Goal: Transaction & Acquisition: Purchase product/service

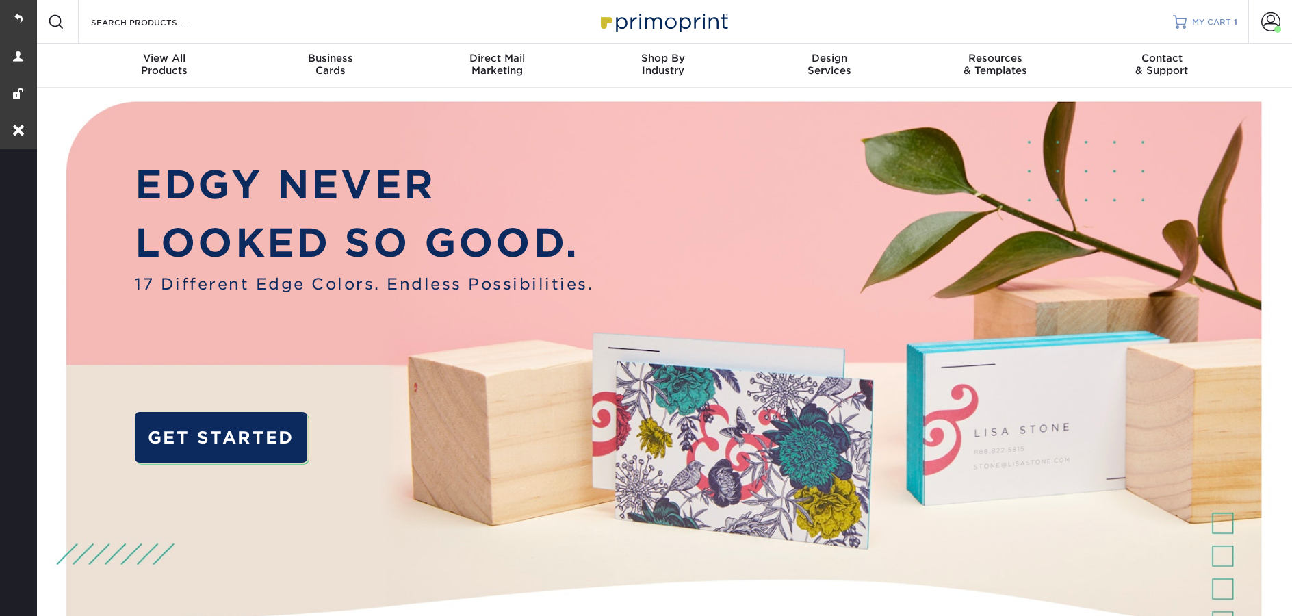
click at [1221, 23] on span "MY CART" at bounding box center [1211, 22] width 39 height 12
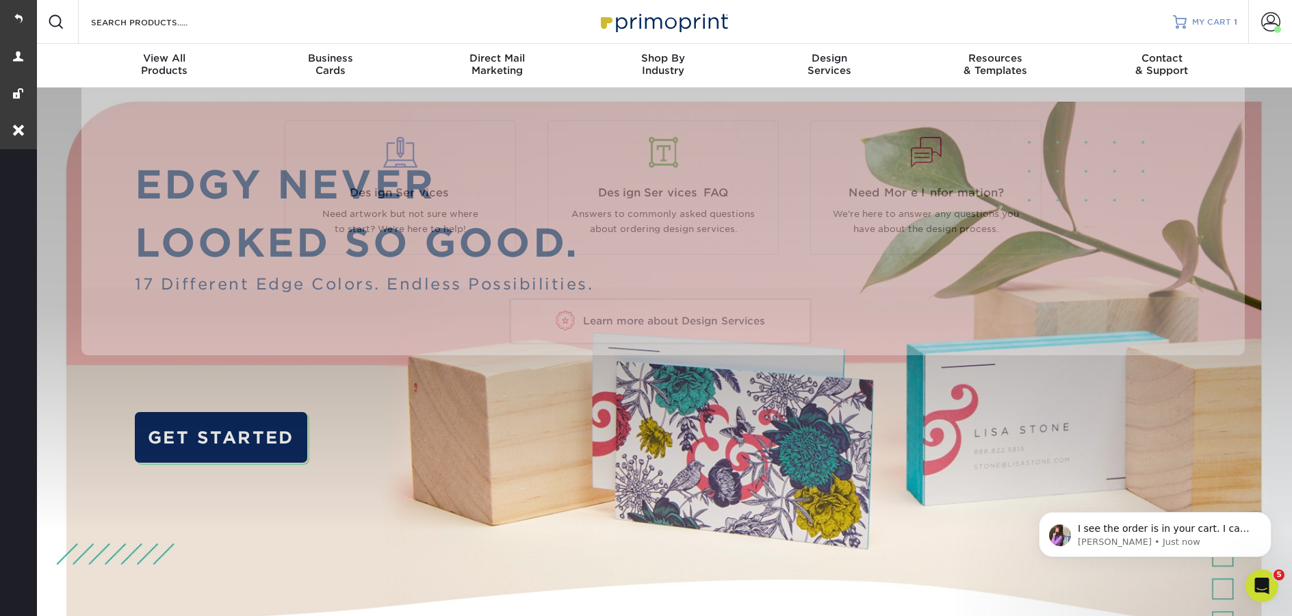
click at [1196, 23] on span "MY CART" at bounding box center [1211, 22] width 39 height 12
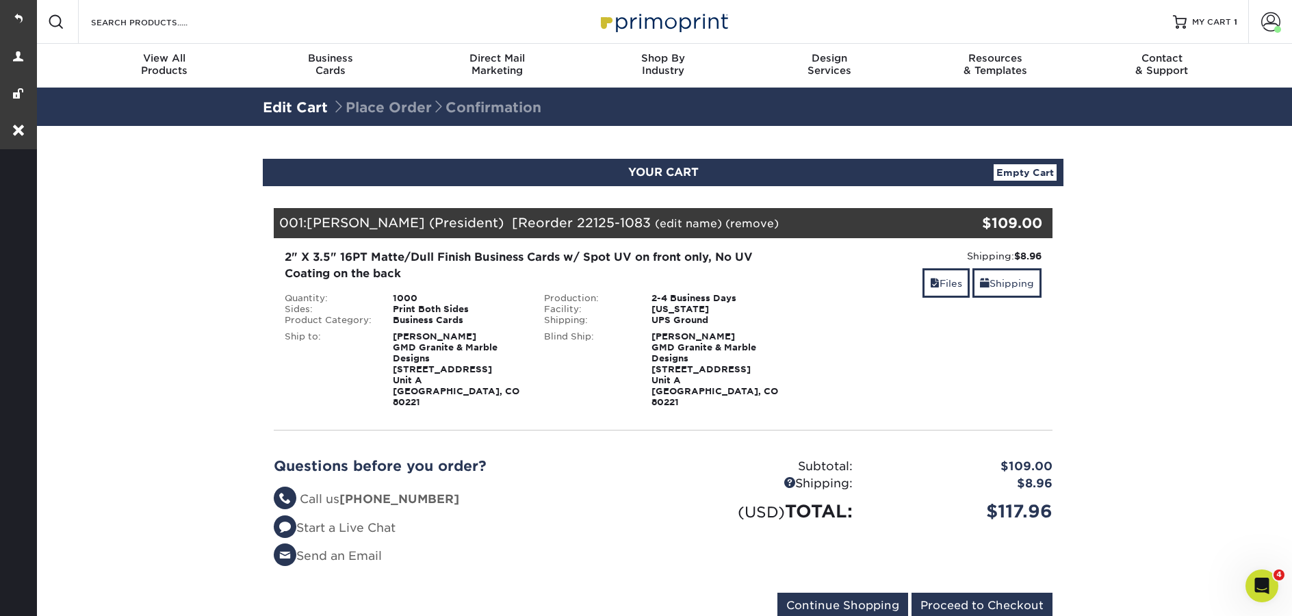
click at [655, 226] on link "(edit name)" at bounding box center [688, 223] width 67 height 13
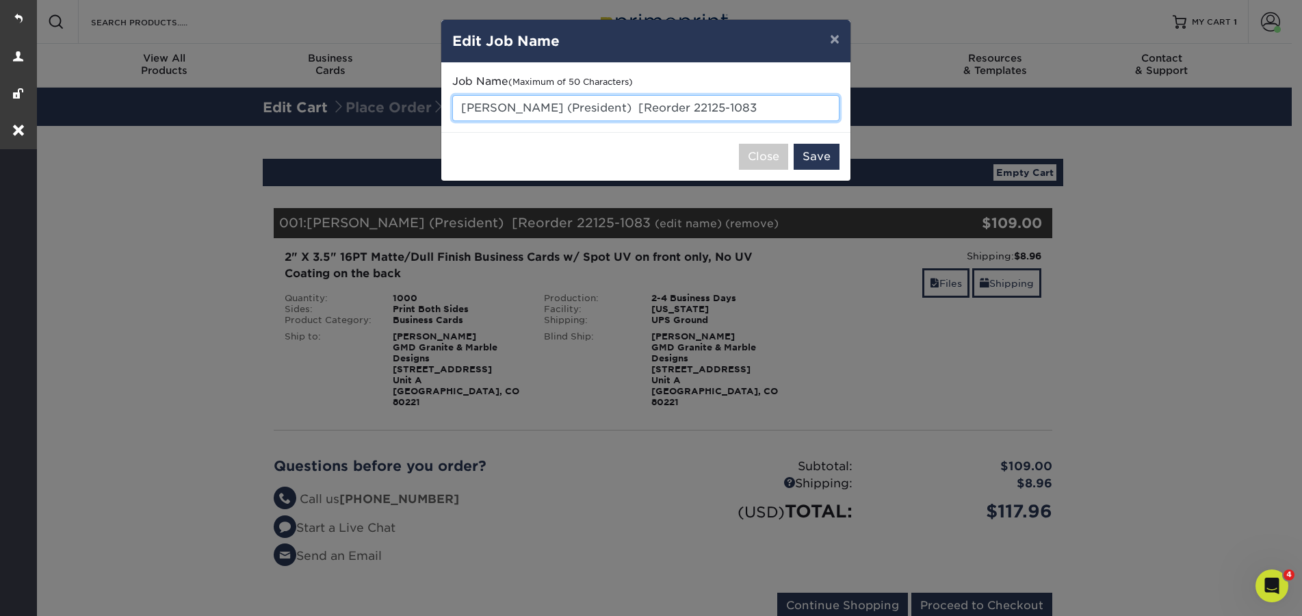
drag, startPoint x: 749, startPoint y: 102, endPoint x: 599, endPoint y: 106, distance: 149.9
click at [599, 106] on input "[PERSON_NAME] (President) [Reorder 22125-1083" at bounding box center [645, 108] width 387 height 26
type input "[PERSON_NAME] (President)"
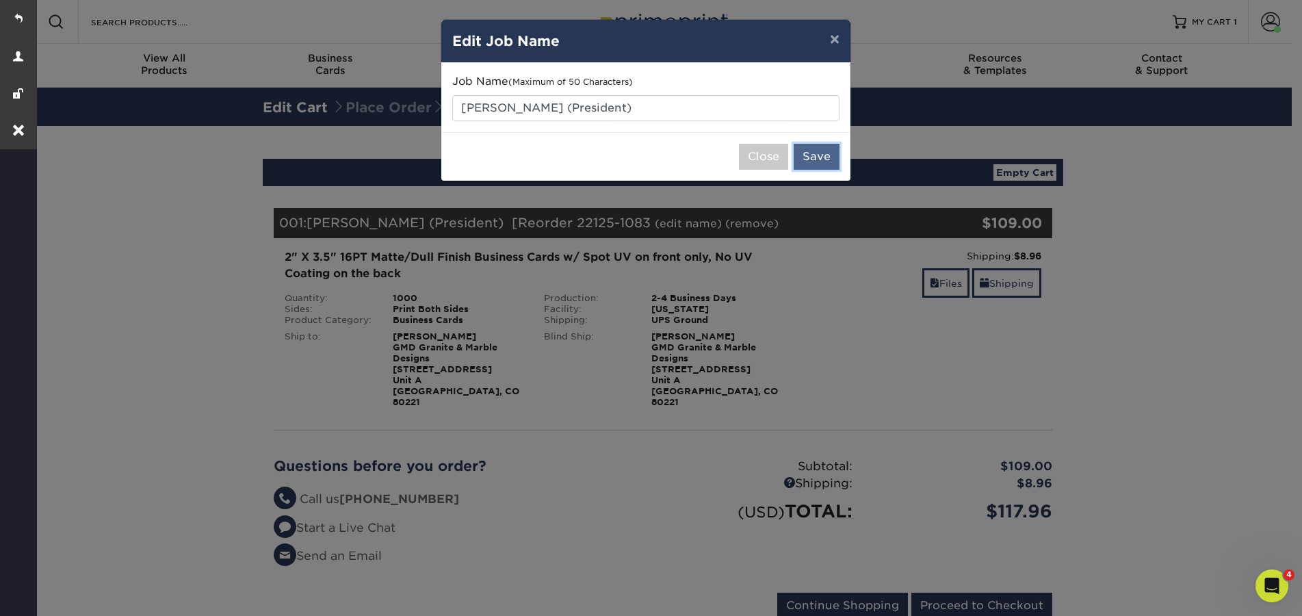
click at [816, 158] on button "Save" at bounding box center [817, 157] width 46 height 26
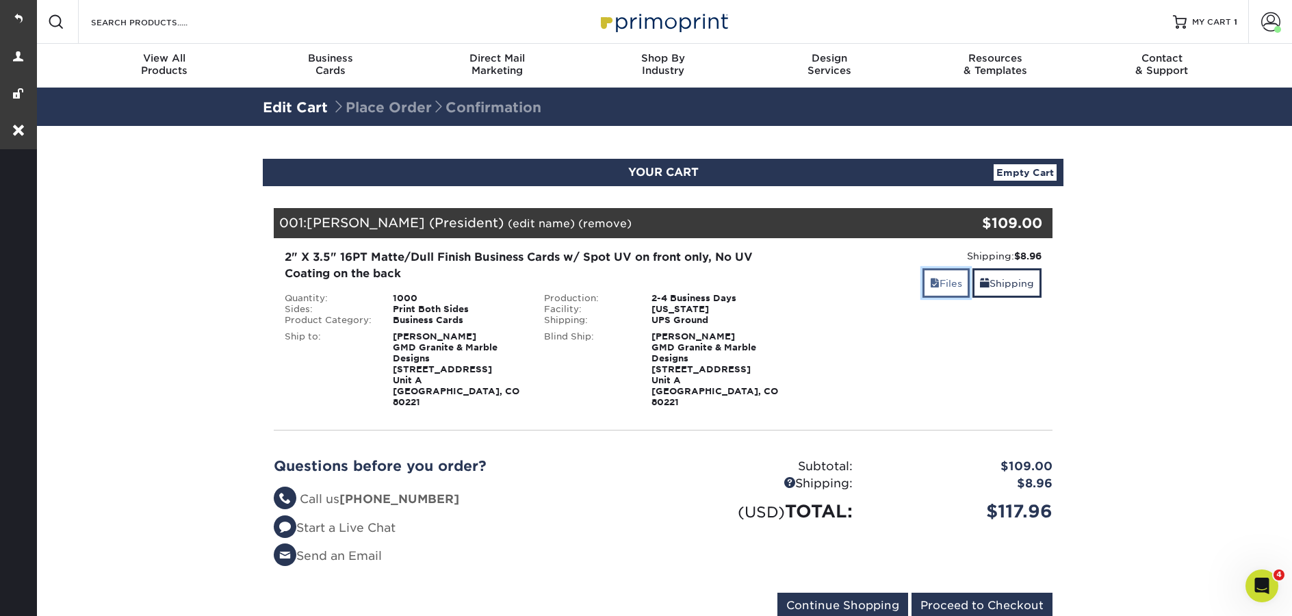
click at [930, 287] on span at bounding box center [935, 283] width 10 height 11
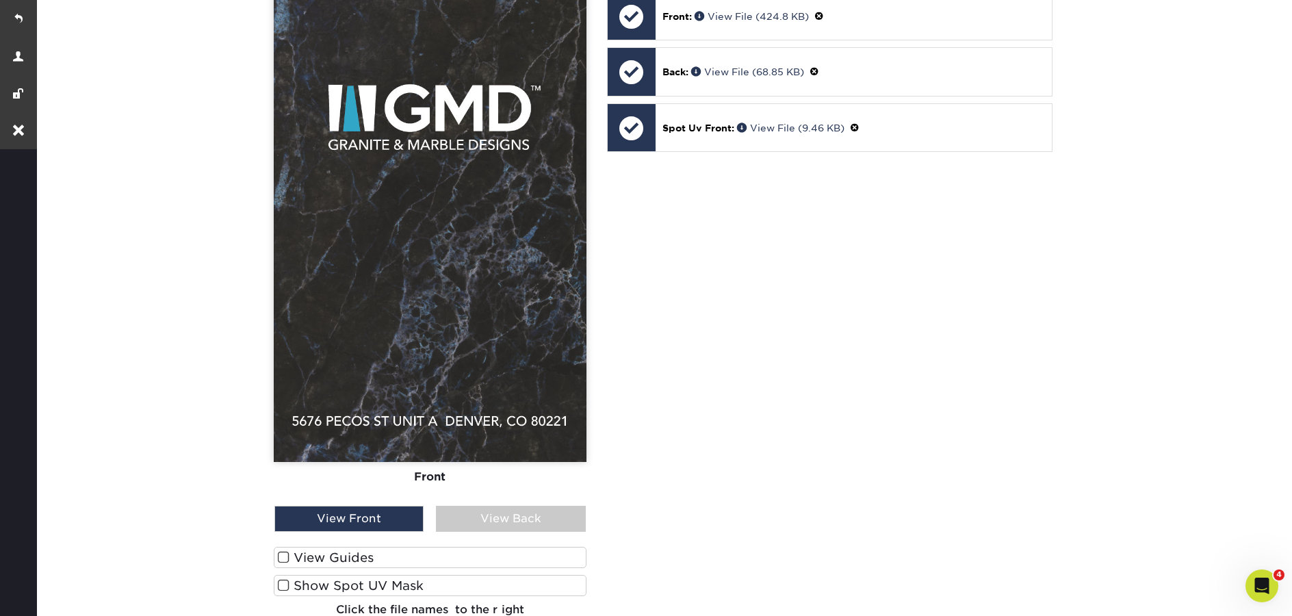
scroll to position [655, 0]
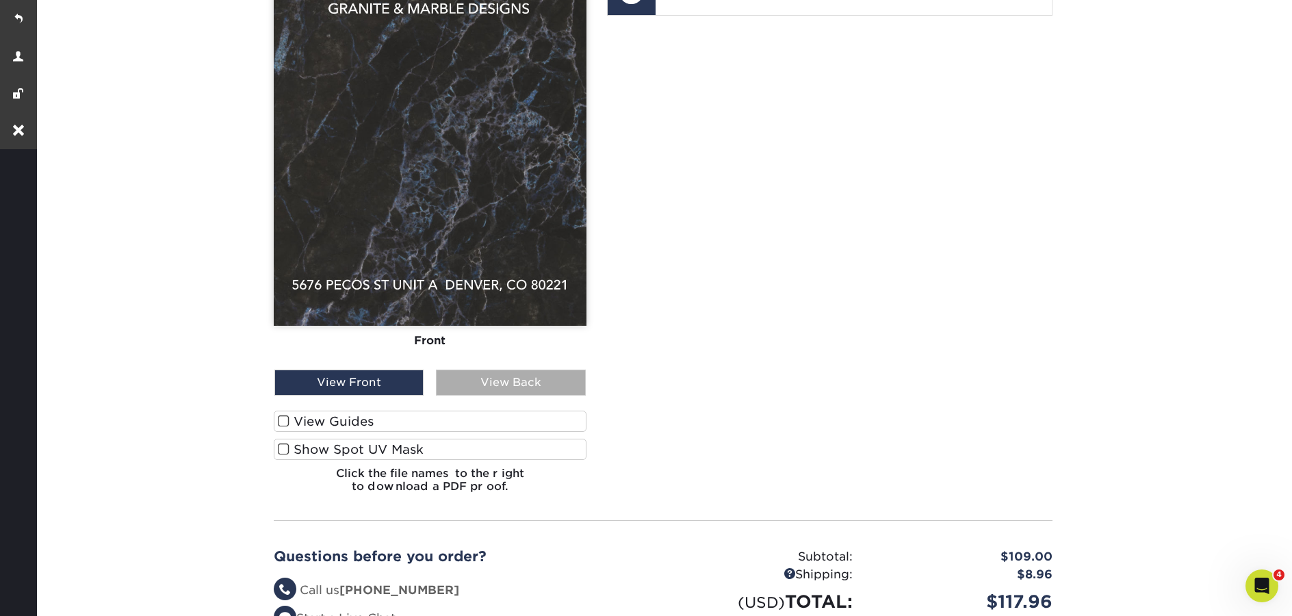
click at [491, 374] on div "View Back" at bounding box center [510, 382] width 149 height 26
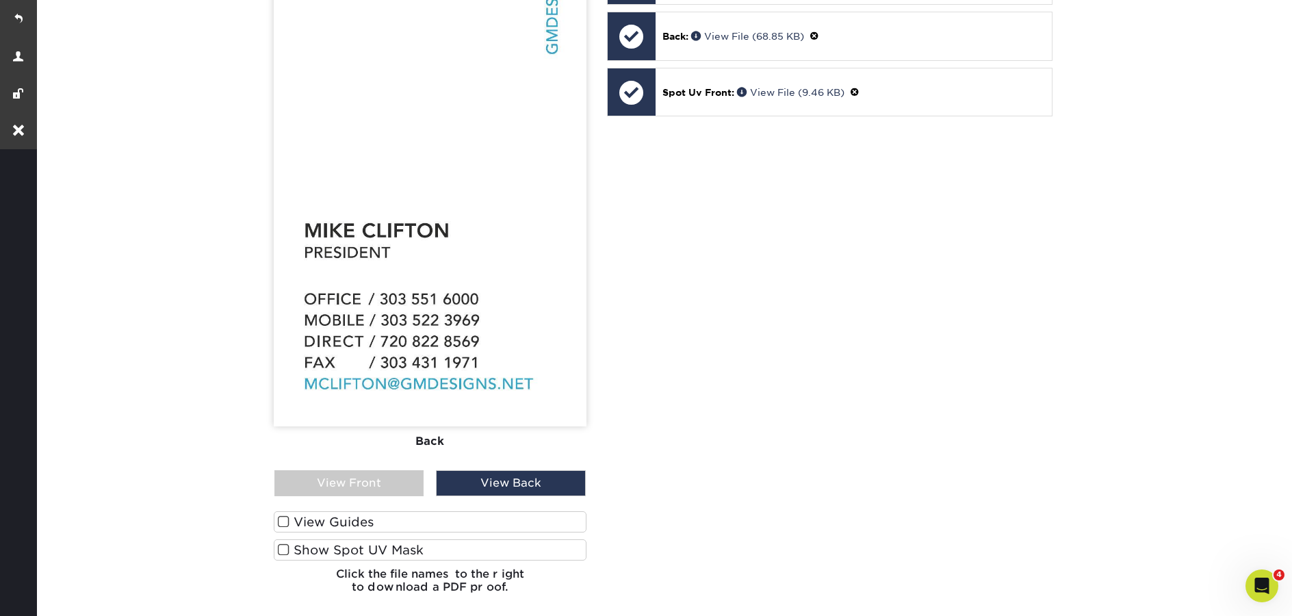
scroll to position [382, 0]
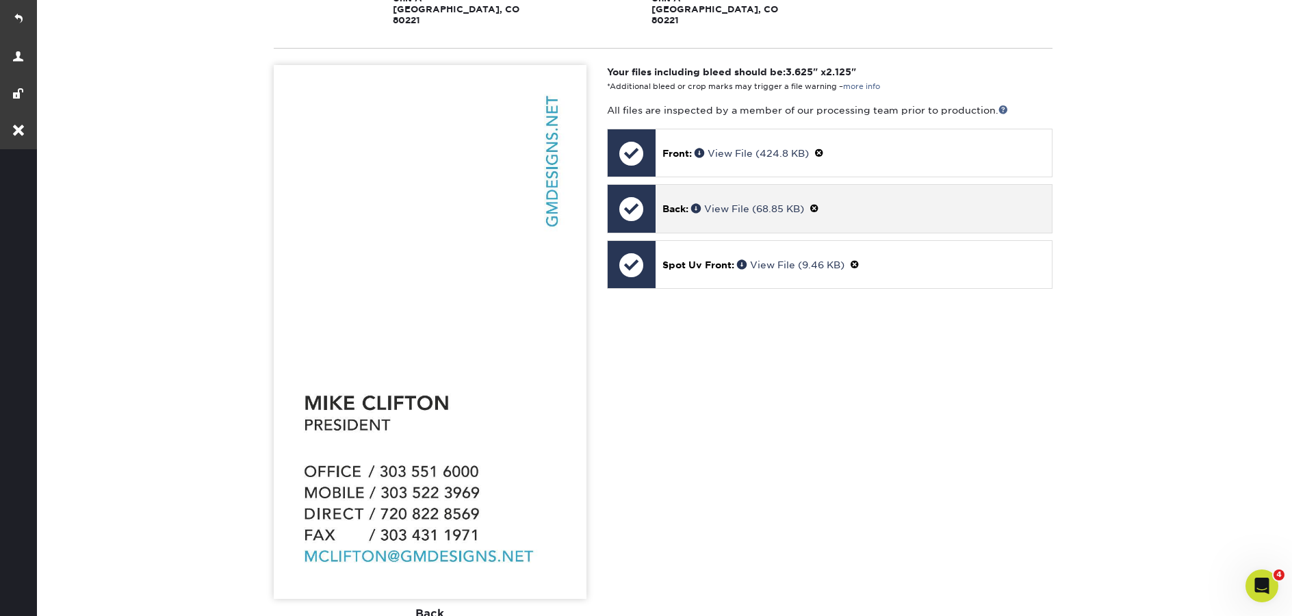
click at [819, 203] on span at bounding box center [814, 208] width 10 height 11
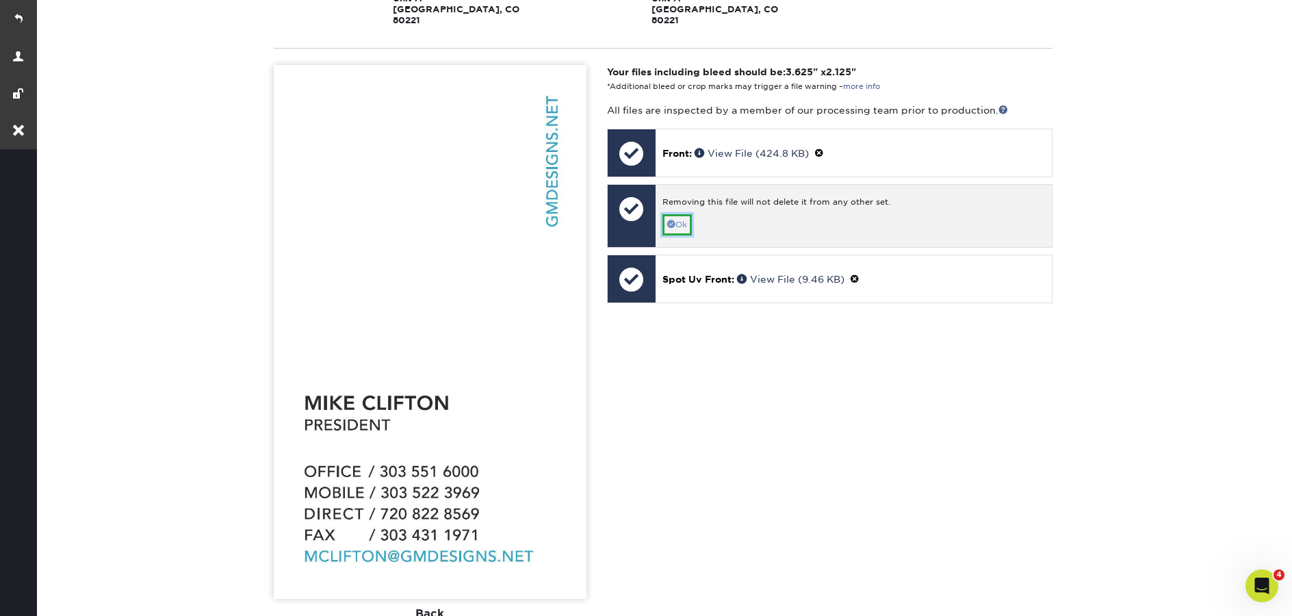
click at [685, 220] on link "Ok" at bounding box center [676, 224] width 29 height 21
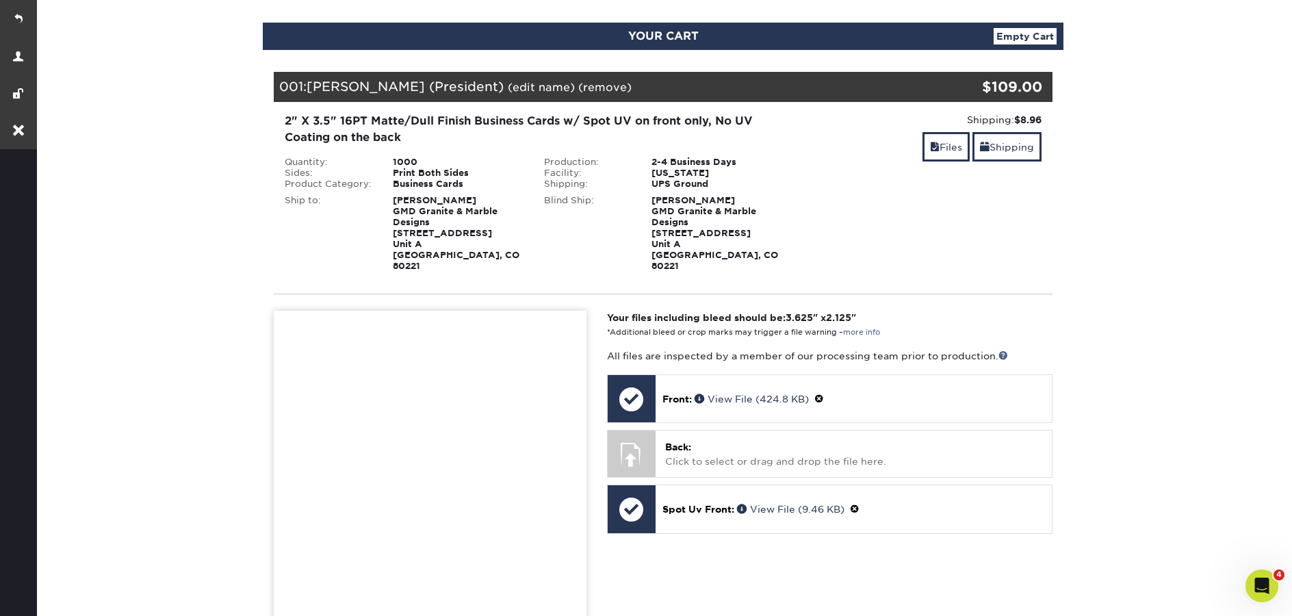
scroll to position [0, 0]
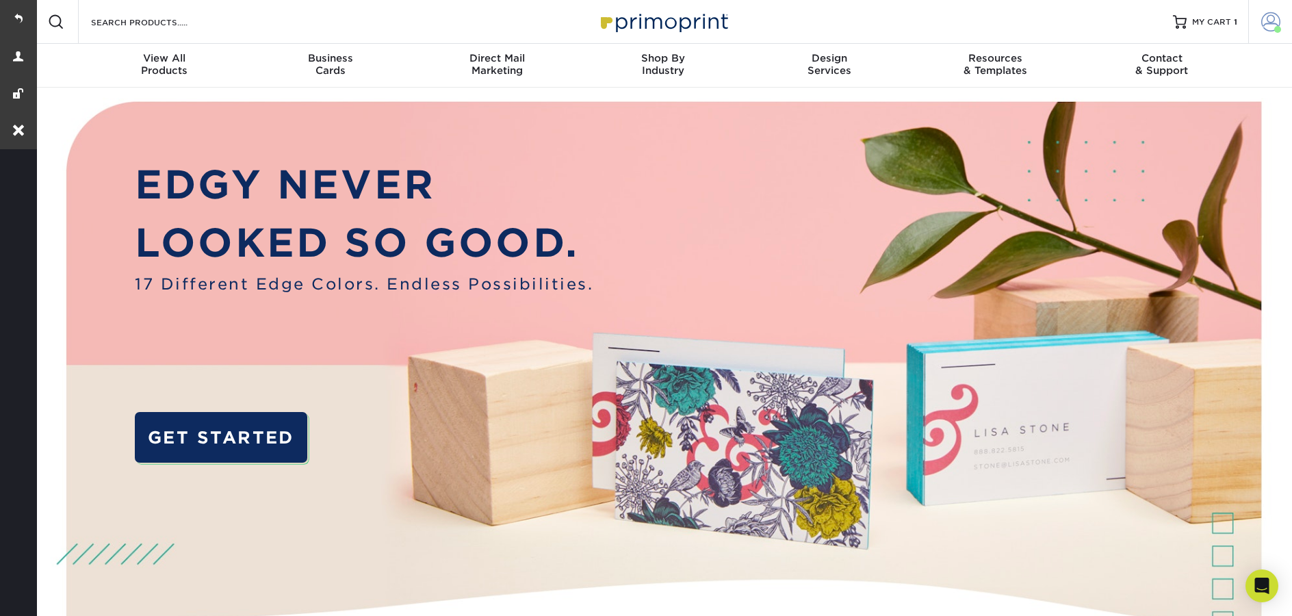
click at [1281, 21] on link "Account" at bounding box center [1270, 22] width 44 height 44
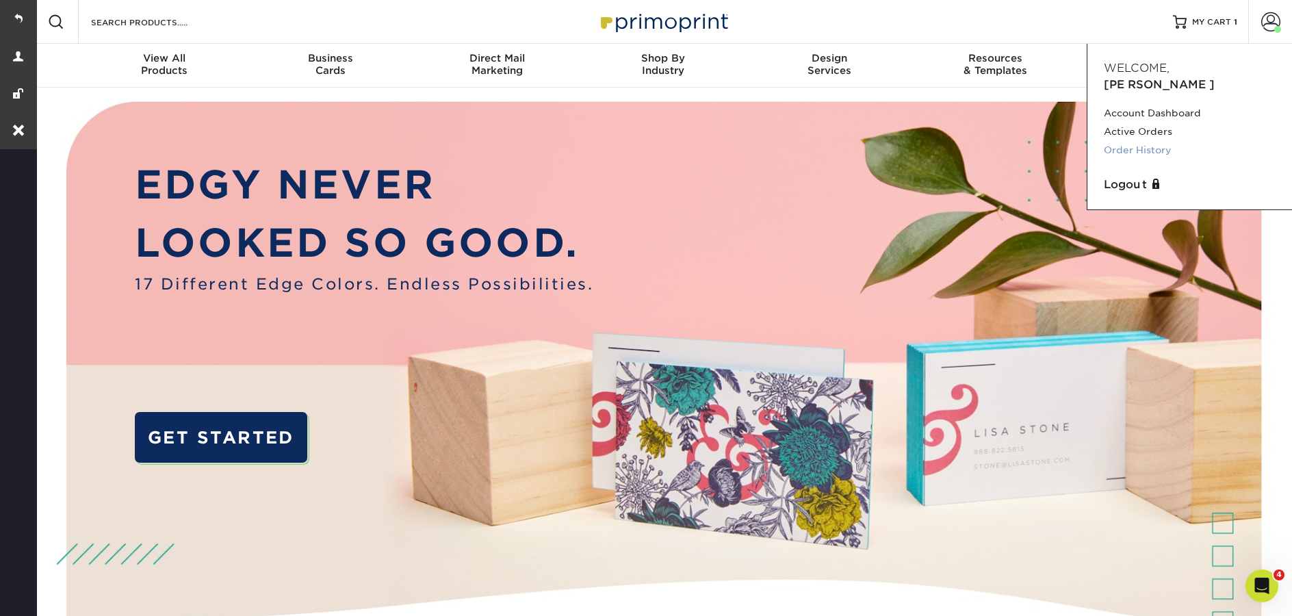
click at [1145, 141] on link "Order History" at bounding box center [1190, 150] width 172 height 18
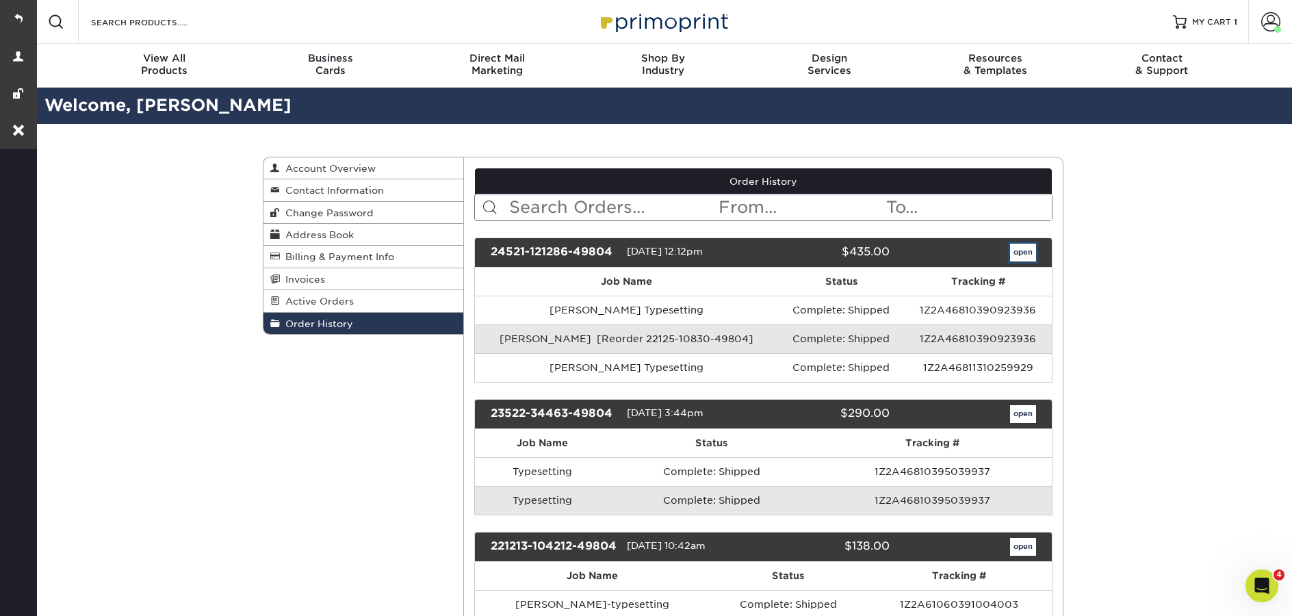
click at [1024, 252] on link "open" at bounding box center [1023, 253] width 26 height 18
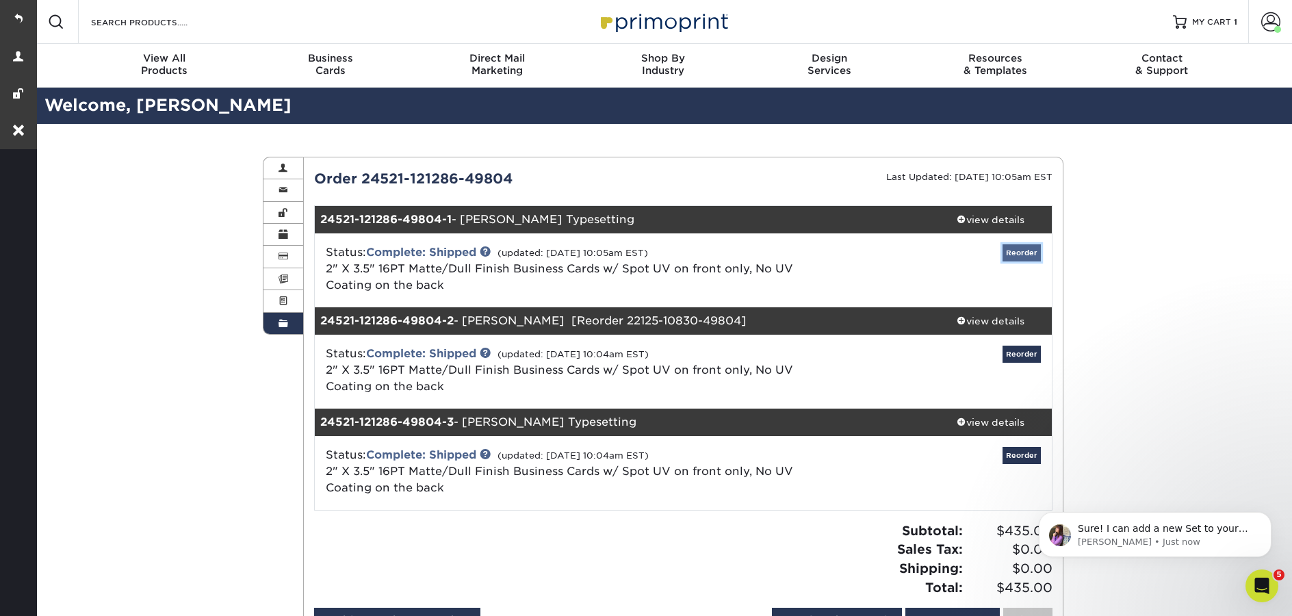
click at [1022, 253] on link "Reorder" at bounding box center [1021, 252] width 38 height 17
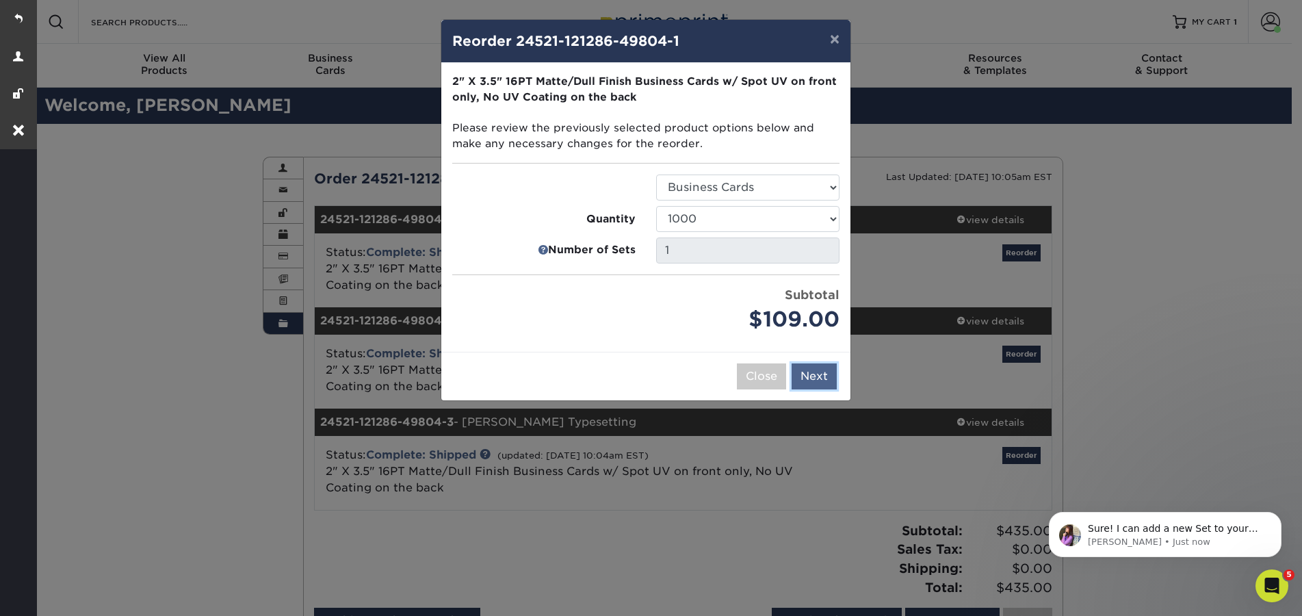
click at [802, 380] on button "Next" at bounding box center [814, 376] width 45 height 26
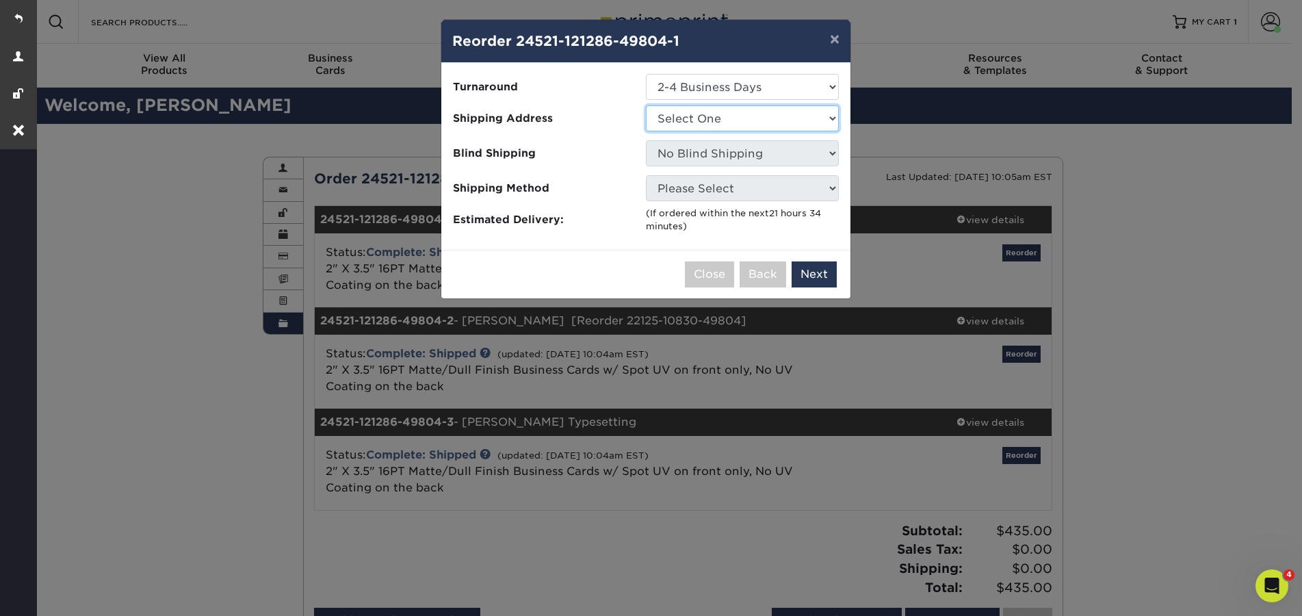
click at [748, 128] on select "Select One GMD Office" at bounding box center [742, 118] width 193 height 26
select select "117472"
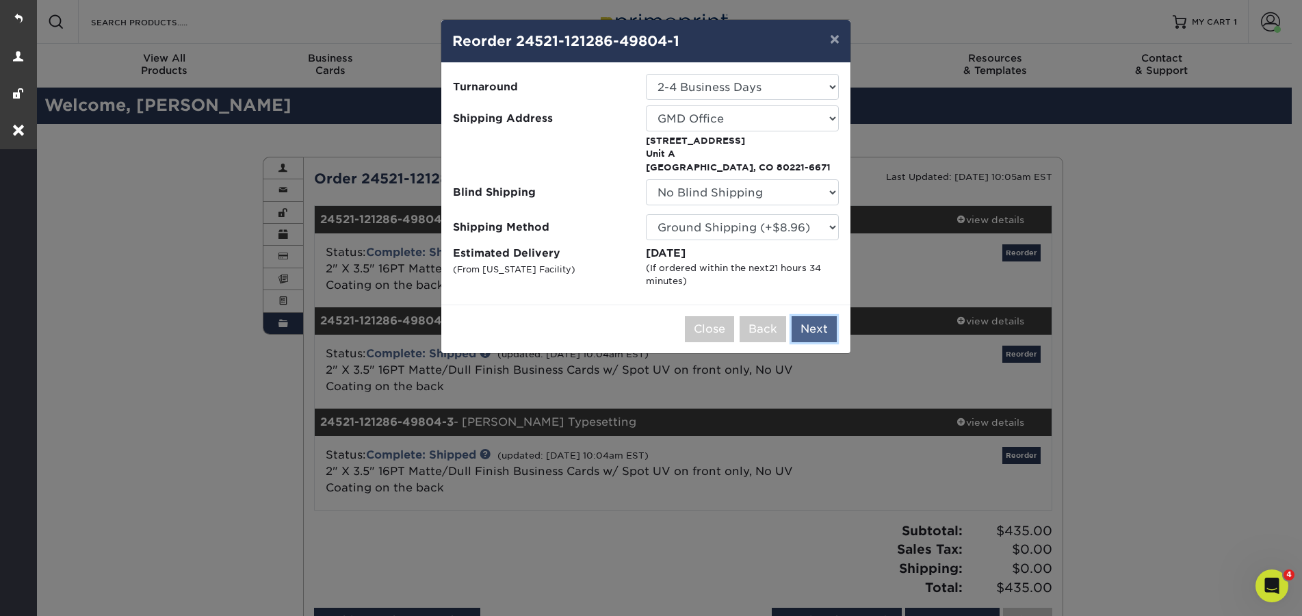
click at [812, 322] on button "Next" at bounding box center [814, 329] width 45 height 26
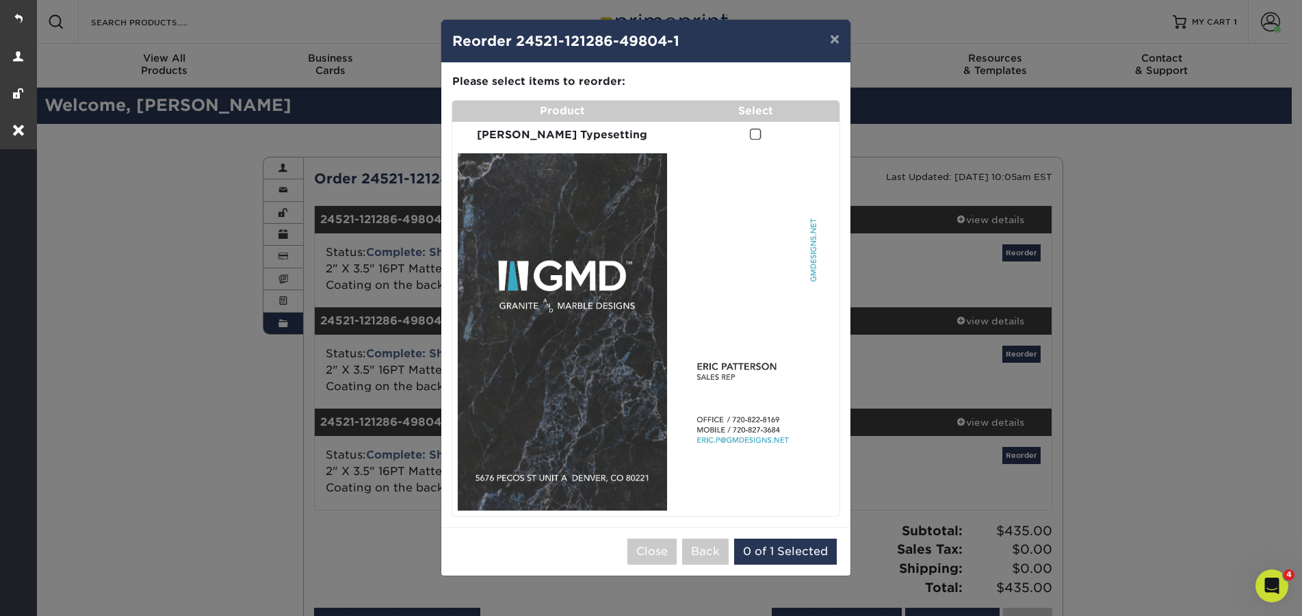
click at [742, 132] on td at bounding box center [756, 135] width 167 height 27
click at [750, 135] on span at bounding box center [756, 134] width 12 height 13
click at [0, 0] on input "checkbox" at bounding box center [0, 0] width 0 height 0
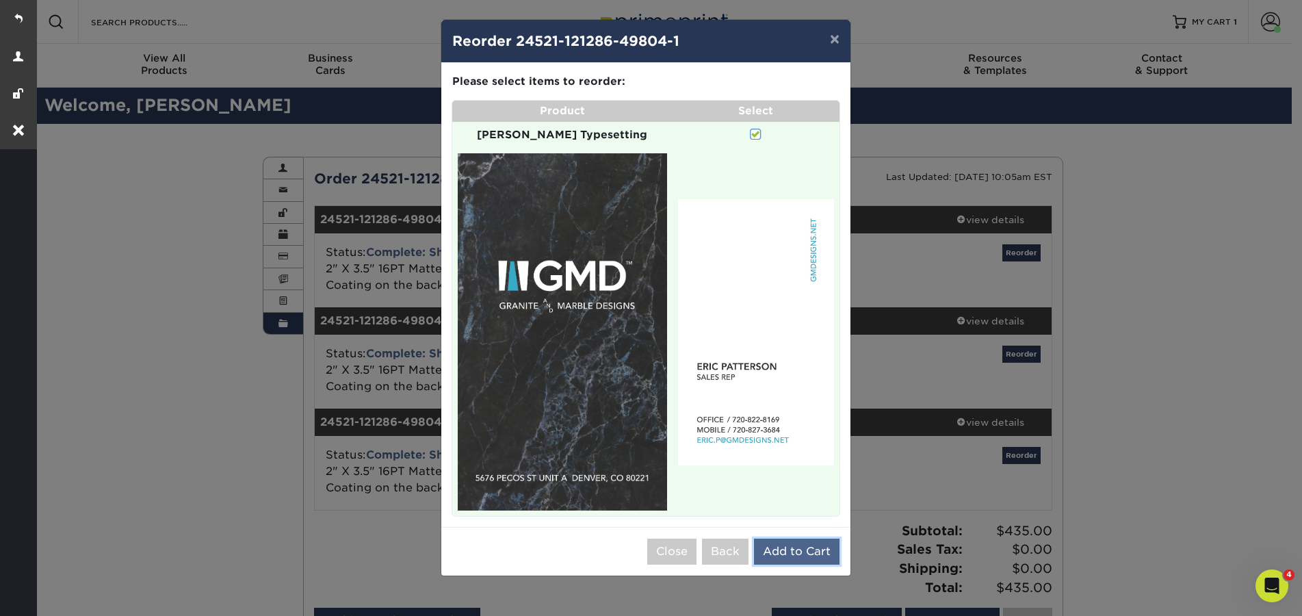
click at [796, 538] on button "Add to Cart" at bounding box center [797, 551] width 86 height 26
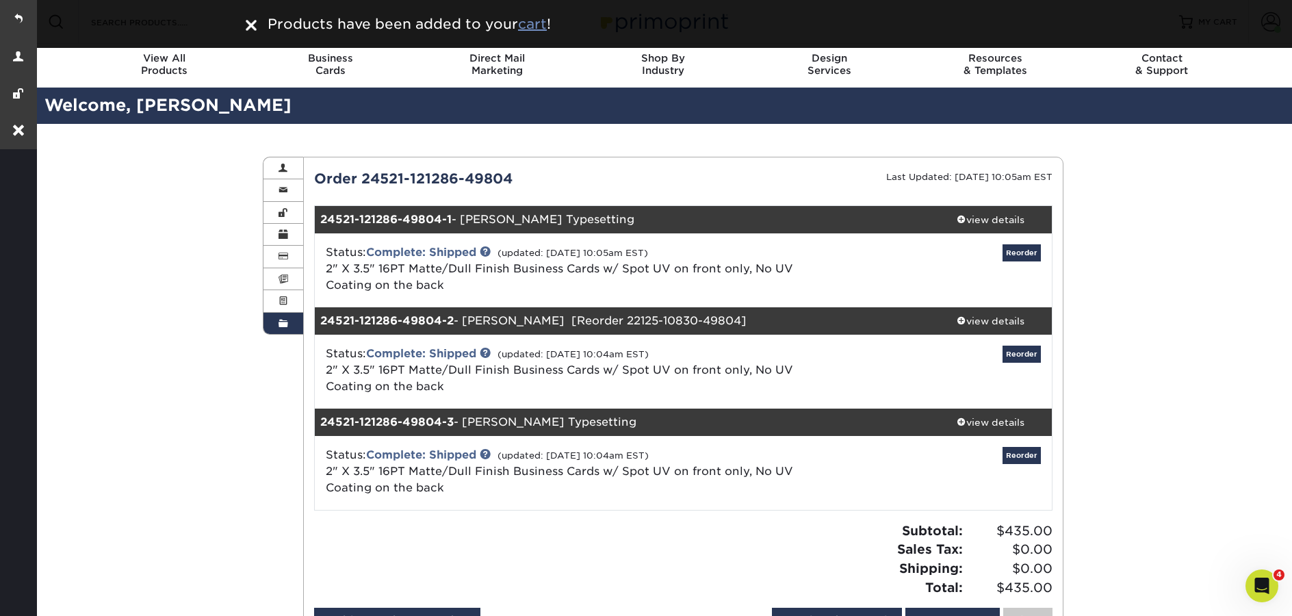
click at [532, 30] on u "cart" at bounding box center [532, 24] width 29 height 16
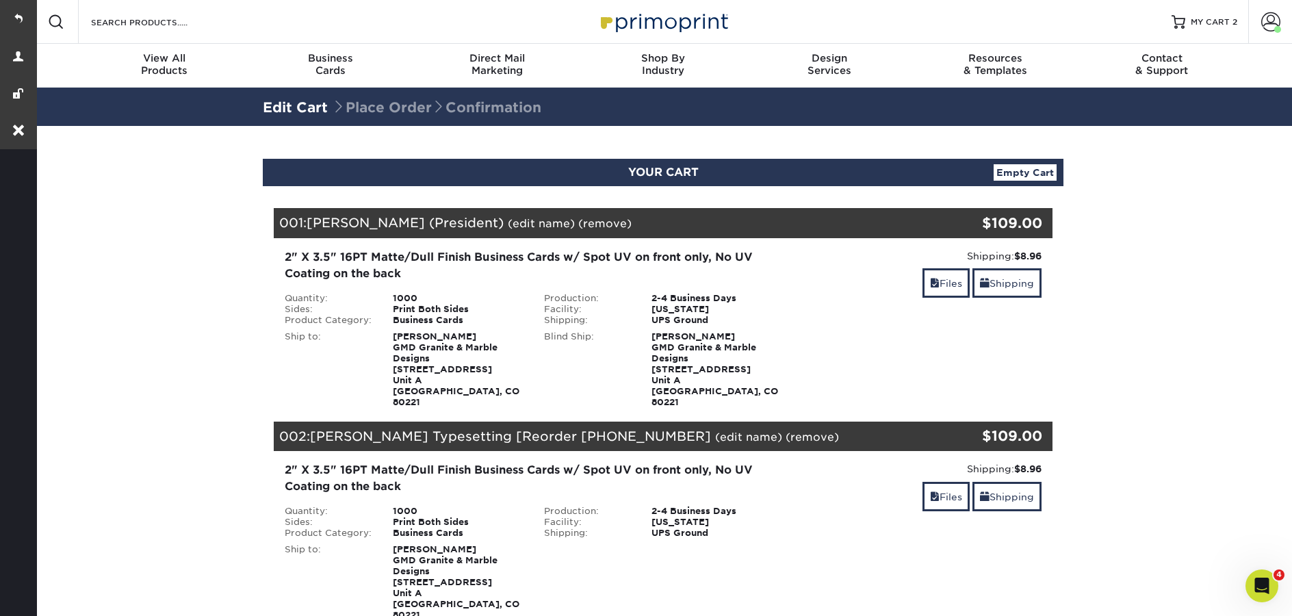
click at [715, 430] on link "(edit name)" at bounding box center [748, 436] width 67 height 13
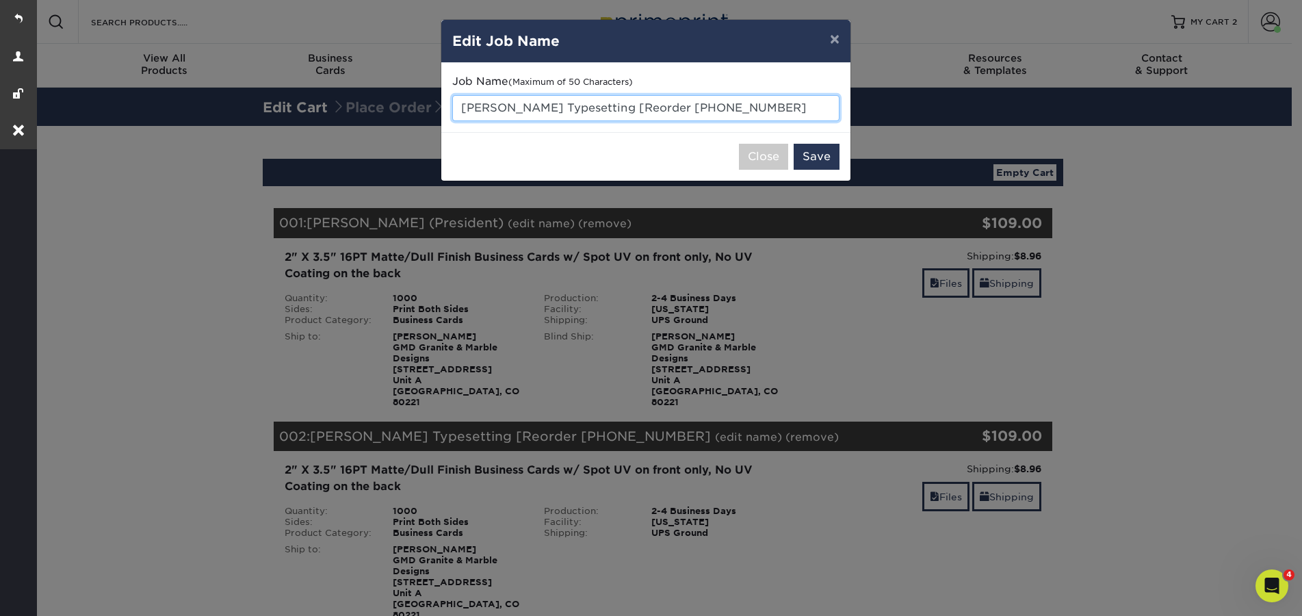
click at [632, 115] on input "Eric Patterson Typesetting [Reorder 24521-121286-4" at bounding box center [645, 108] width 387 height 26
click at [631, 116] on input "Eric Patterson Typesetting [Reorder 24521-121286-4" at bounding box center [645, 108] width 387 height 26
click at [782, 107] on input "Eric Patterson Typesetting [Reorder 24521-121286-4" at bounding box center [645, 108] width 387 height 26
drag, startPoint x: 782, startPoint y: 107, endPoint x: 613, endPoint y: 108, distance: 169.0
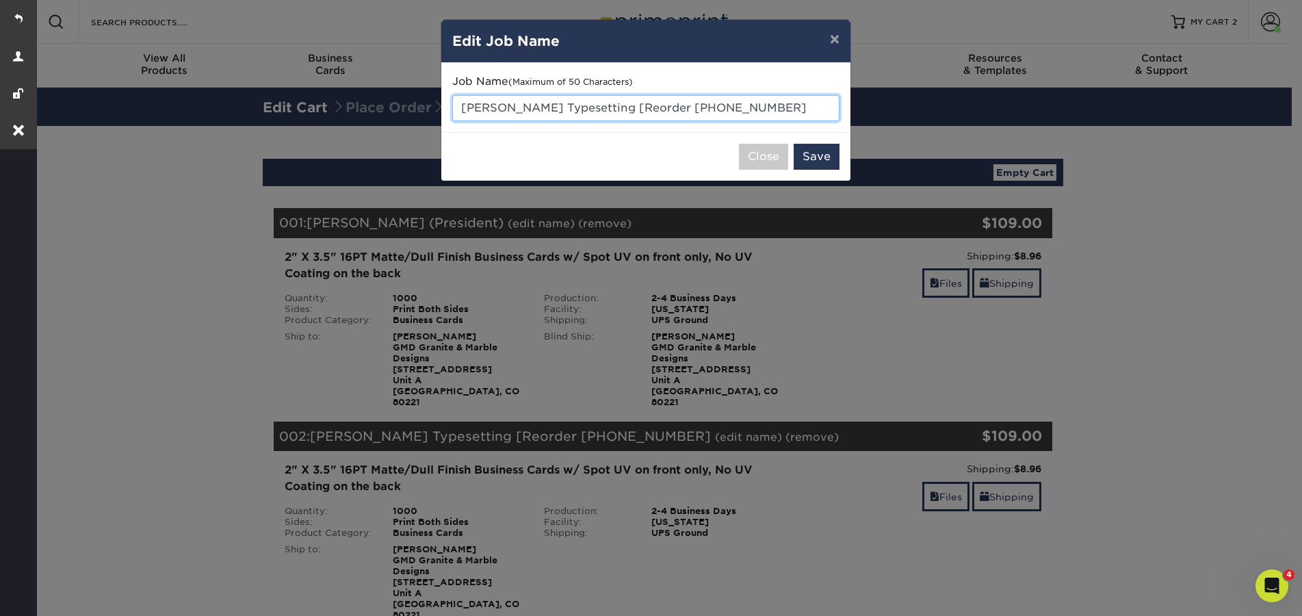
click at [613, 108] on input "Eric Patterson Typesetting [Reorder 24521-121286-4" at bounding box center [645, 108] width 387 height 26
drag, startPoint x: 547, startPoint y: 106, endPoint x: 461, endPoint y: 107, distance: 85.5
click at [461, 107] on input "Eric Patterson Typesetting" at bounding box center [645, 108] width 387 height 26
type input "Typesetting"
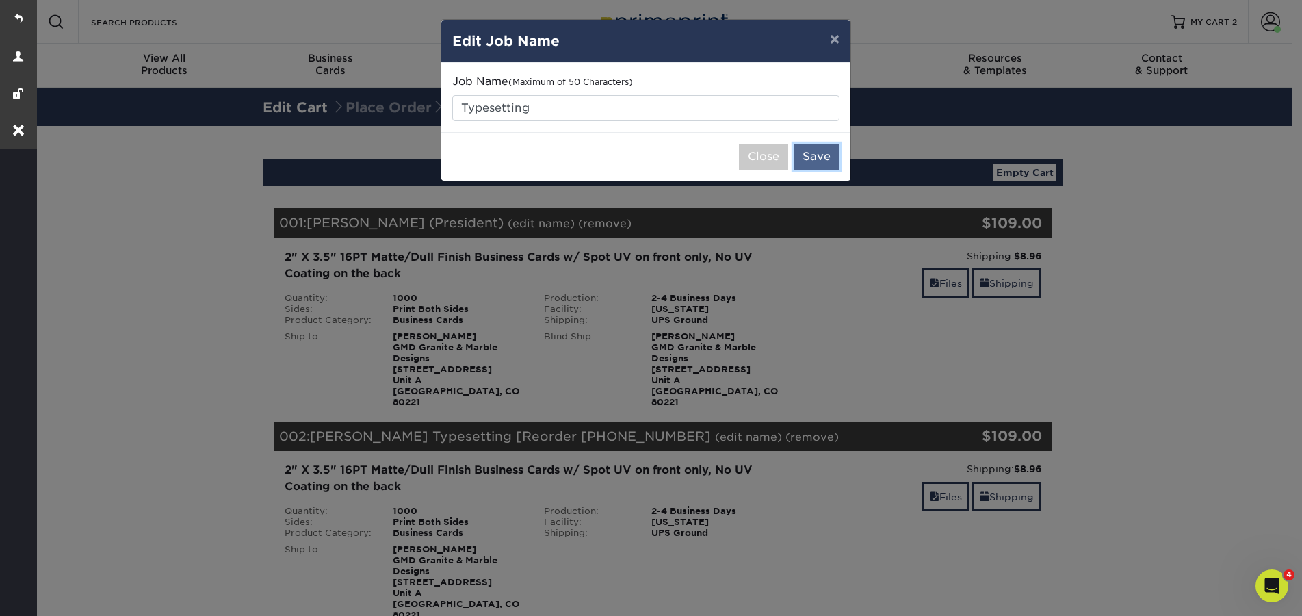
click at [816, 152] on button "Save" at bounding box center [817, 157] width 46 height 26
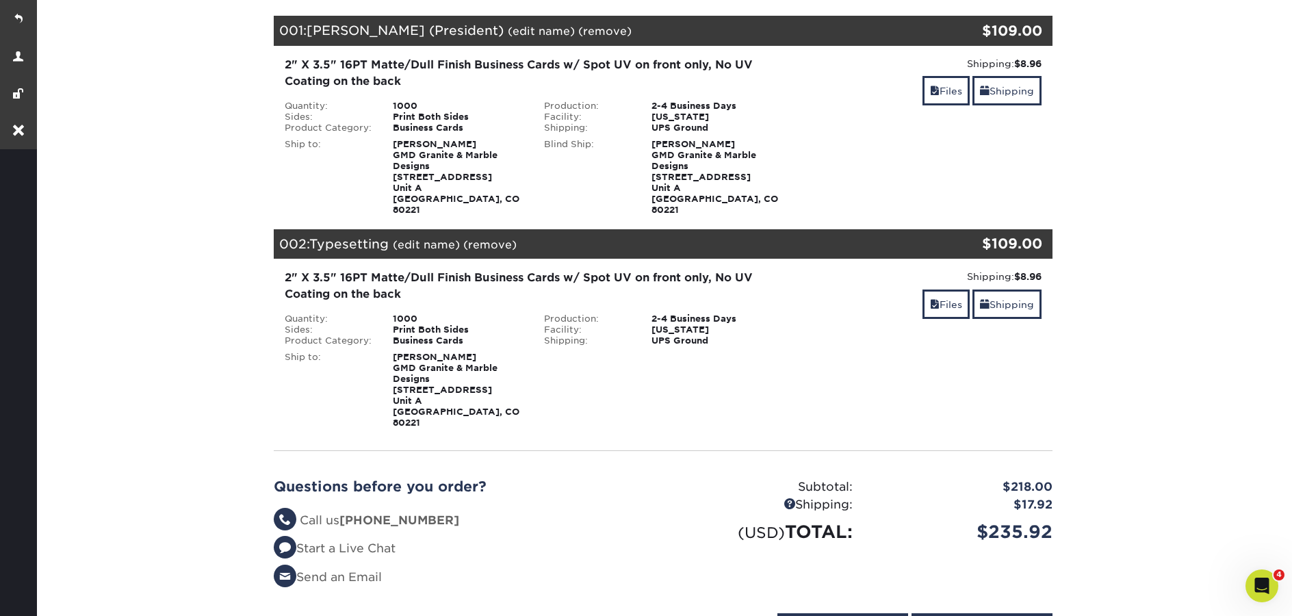
scroll to position [194, 0]
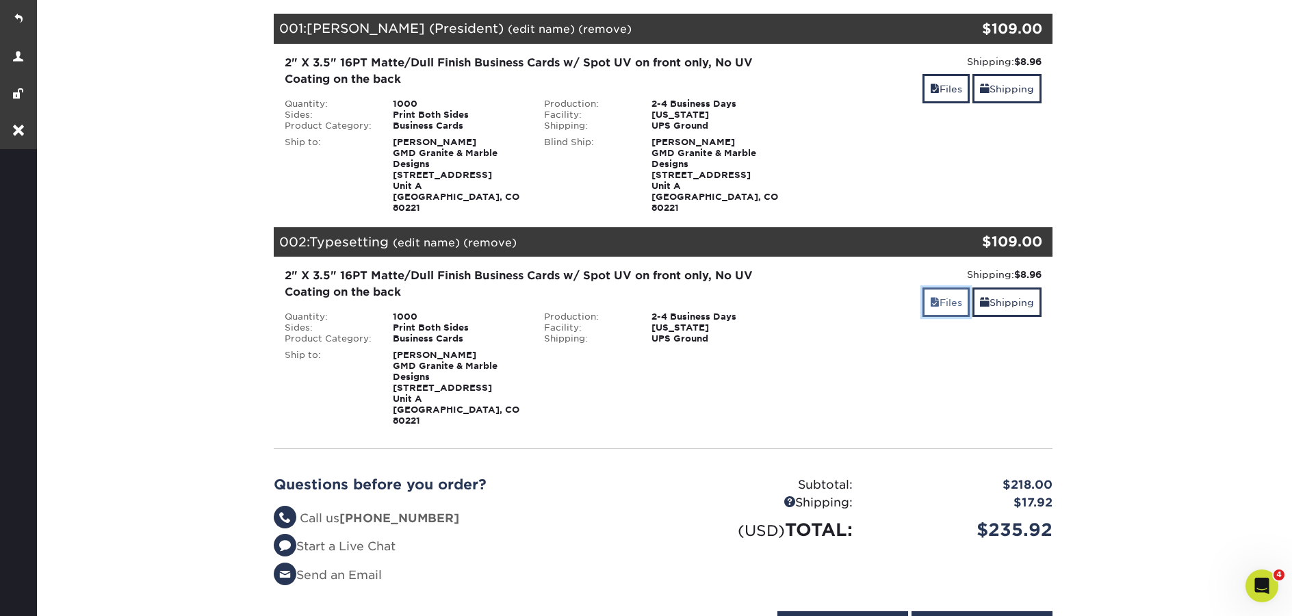
drag, startPoint x: 924, startPoint y: 301, endPoint x: 931, endPoint y: 298, distance: 8.3
click at [924, 301] on link "Files" at bounding box center [945, 301] width 47 height 29
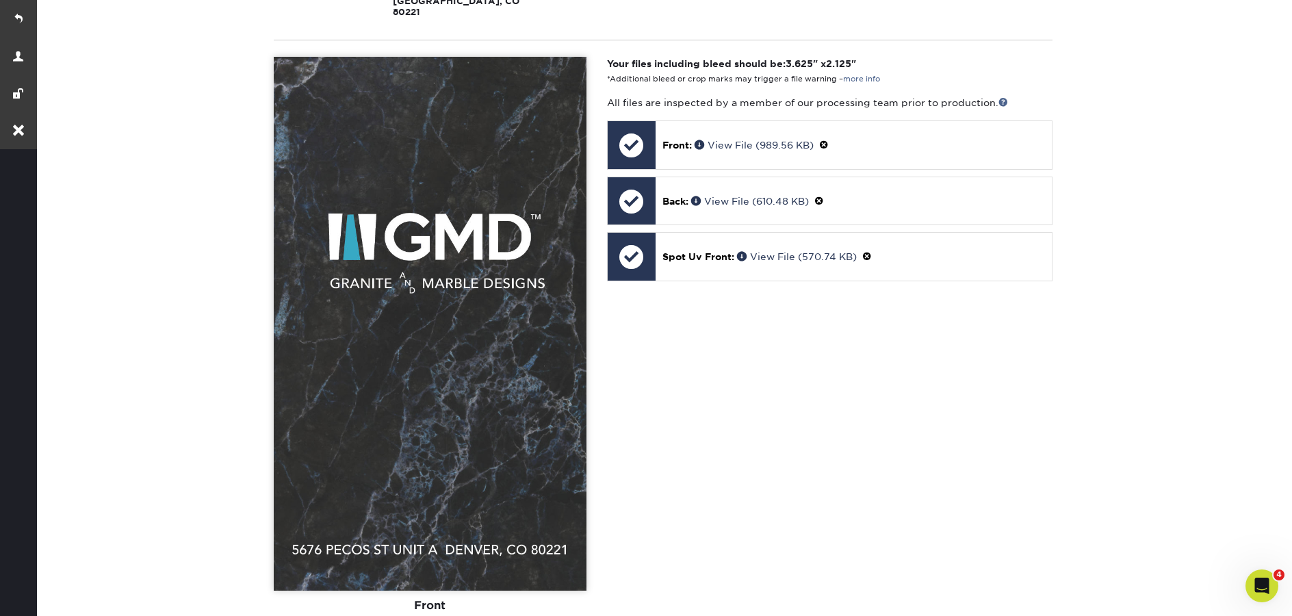
scroll to position [702, 0]
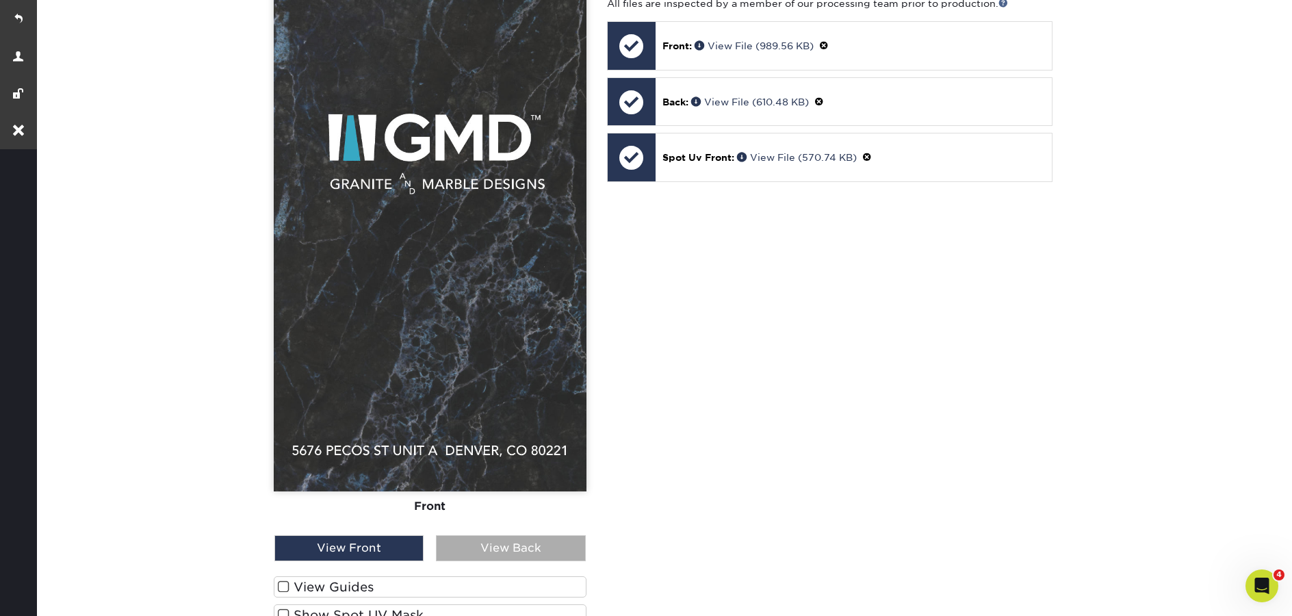
click at [465, 535] on div "View Back" at bounding box center [510, 548] width 149 height 26
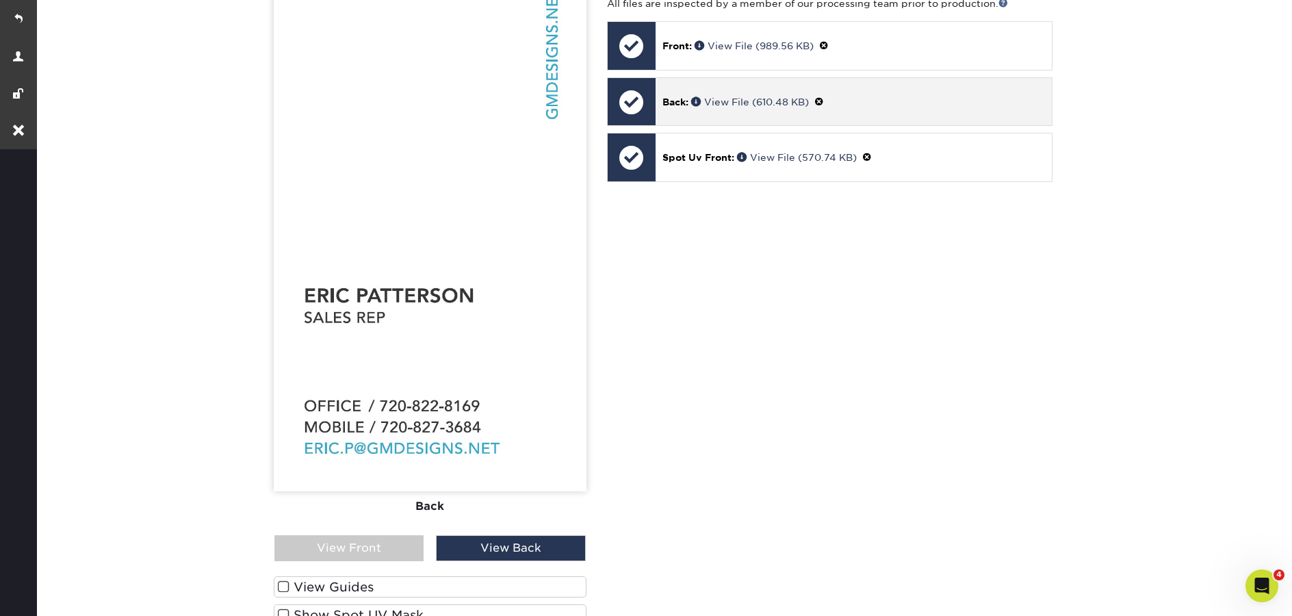
click at [824, 96] on span at bounding box center [819, 101] width 10 height 11
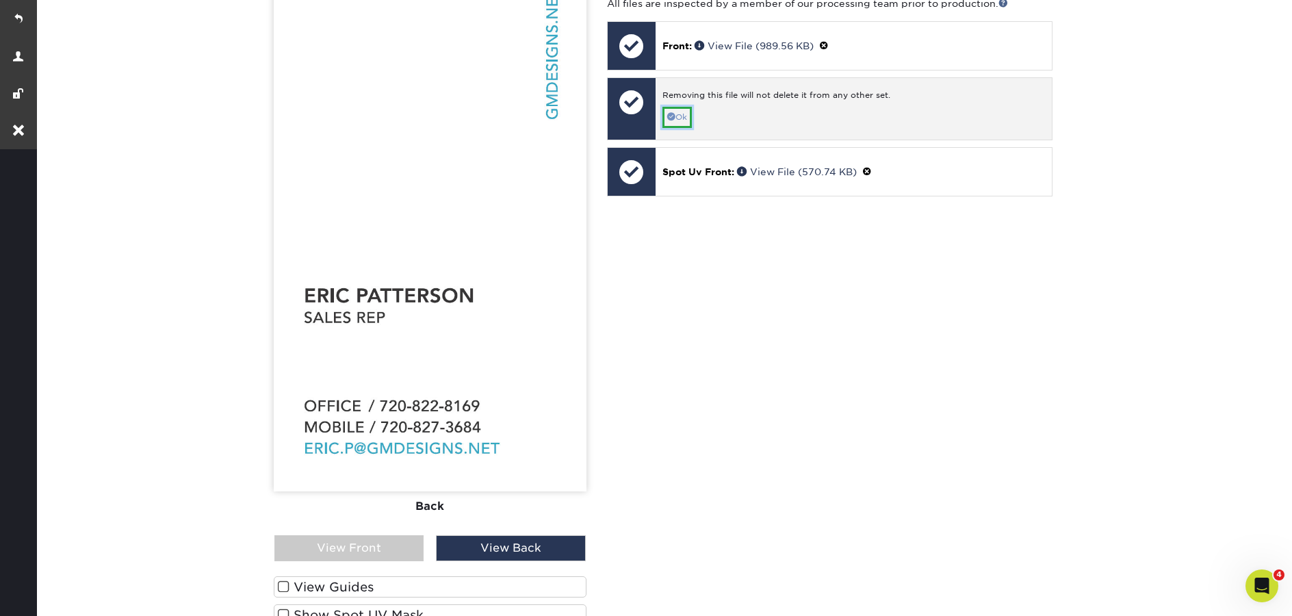
click at [691, 107] on link "Ok" at bounding box center [676, 117] width 29 height 21
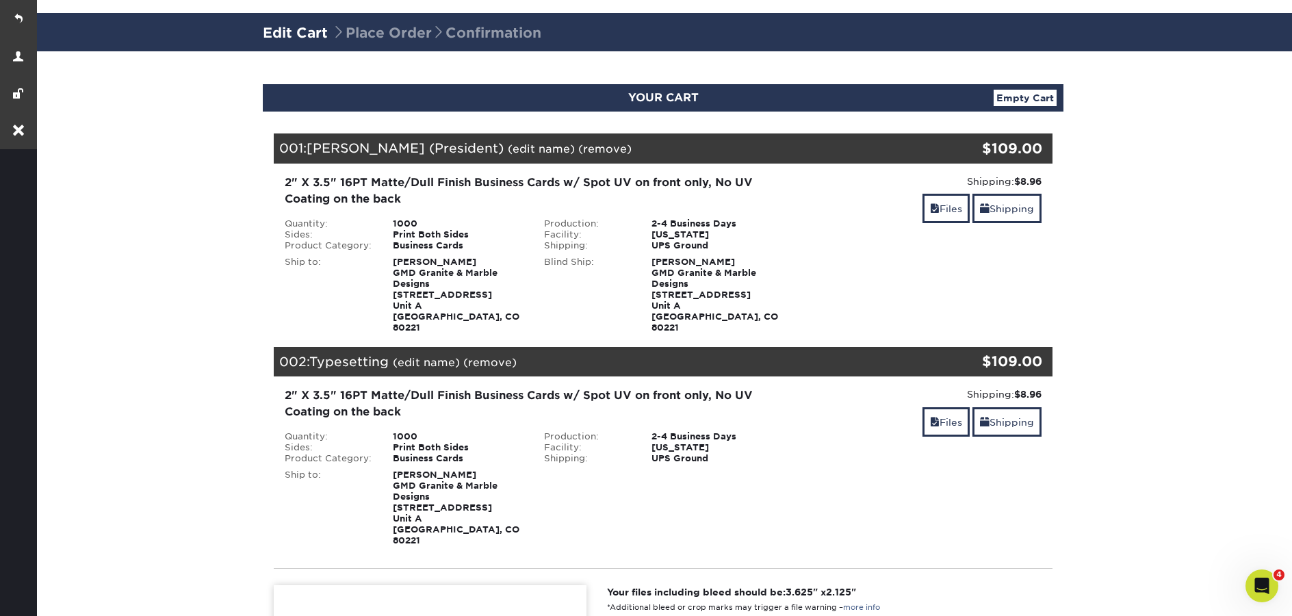
scroll to position [77, 0]
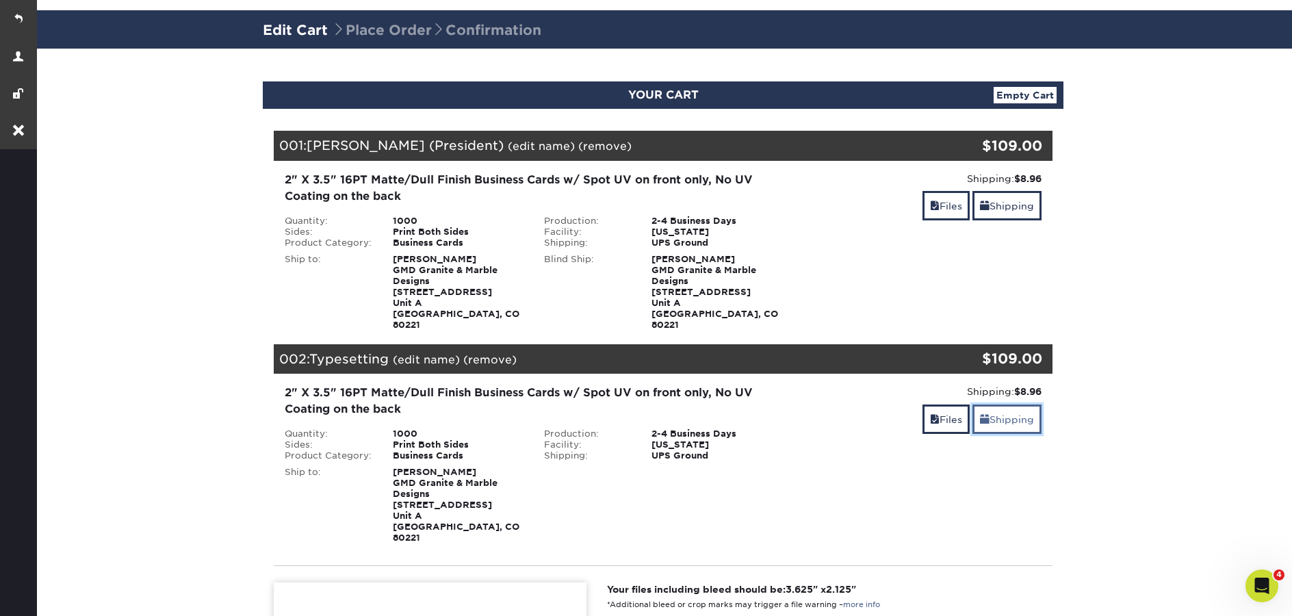
click at [993, 419] on link "Shipping" at bounding box center [1006, 418] width 69 height 29
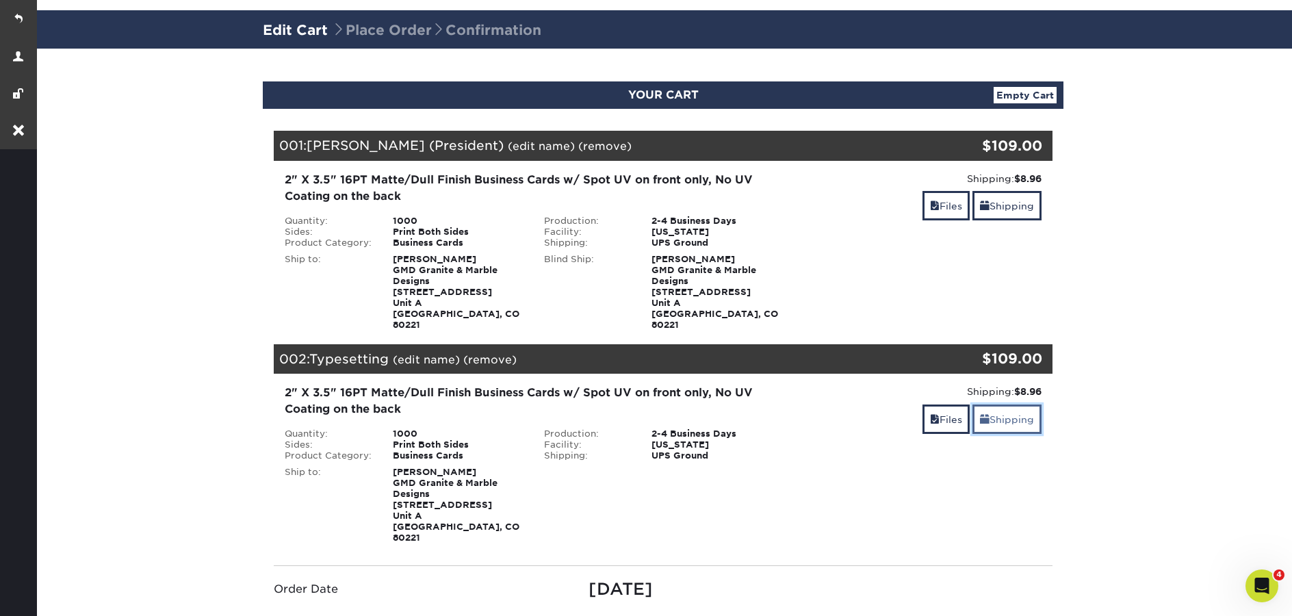
scroll to position [330, 0]
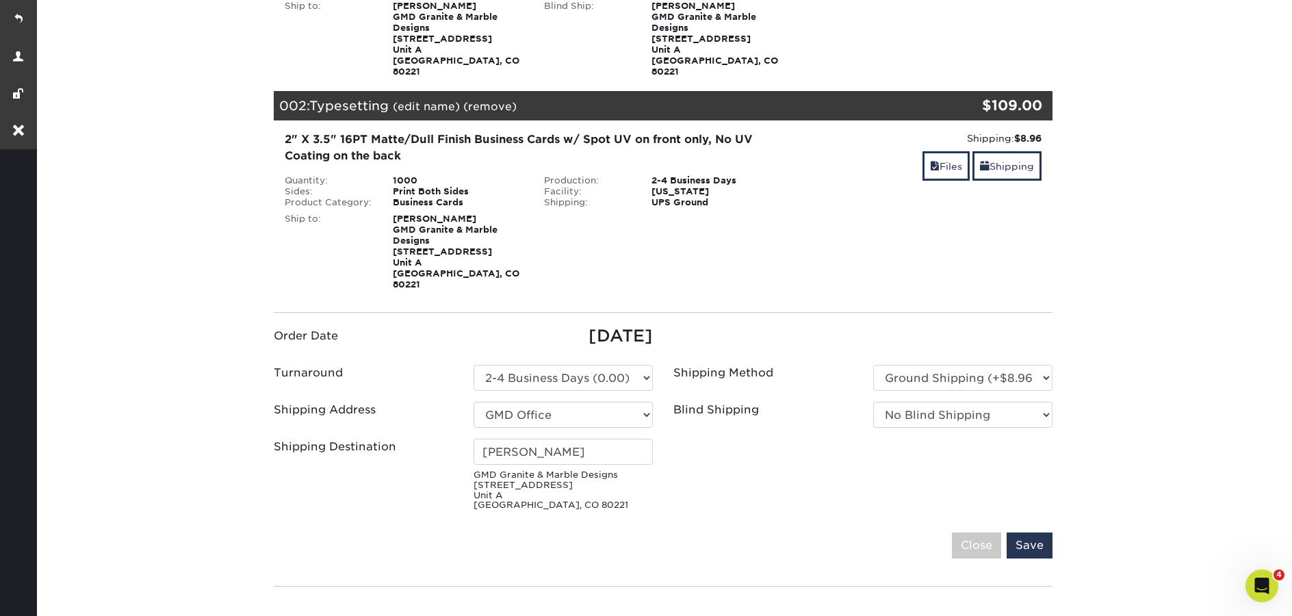
click at [961, 408] on div "Blind Shipping No Blind Shipping GMD Office + Add New Address" at bounding box center [863, 417] width 400 height 31
click at [965, 402] on select "No Blind Shipping GMD Office + Add New Address" at bounding box center [962, 415] width 179 height 26
select select "117472"
click at [996, 365] on select "Please Select Ground Shipping (+$8.96) 3 Day Shipping Service (+$15.58)" at bounding box center [962, 378] width 179 height 26
select select "03"
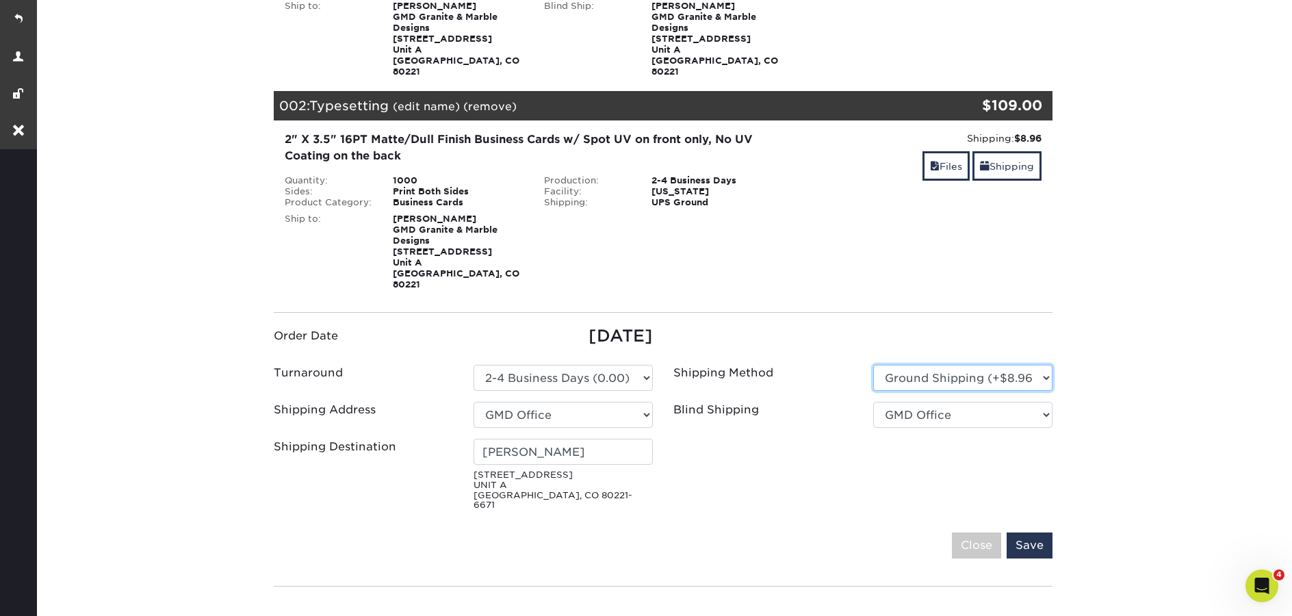
click at [873, 365] on select "Please Select Ground Shipping (+$8.96) 3 Day Shipping Service (+$15.58)" at bounding box center [962, 378] width 179 height 26
click at [1024, 532] on input "Save" at bounding box center [1029, 545] width 46 height 26
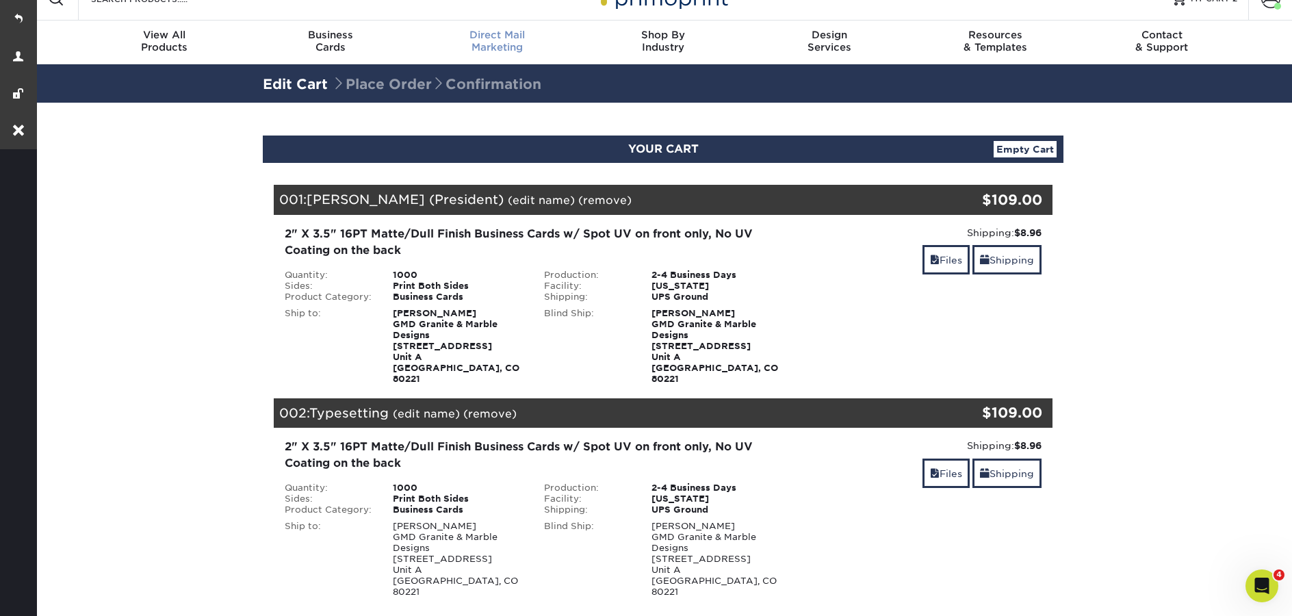
scroll to position [0, 0]
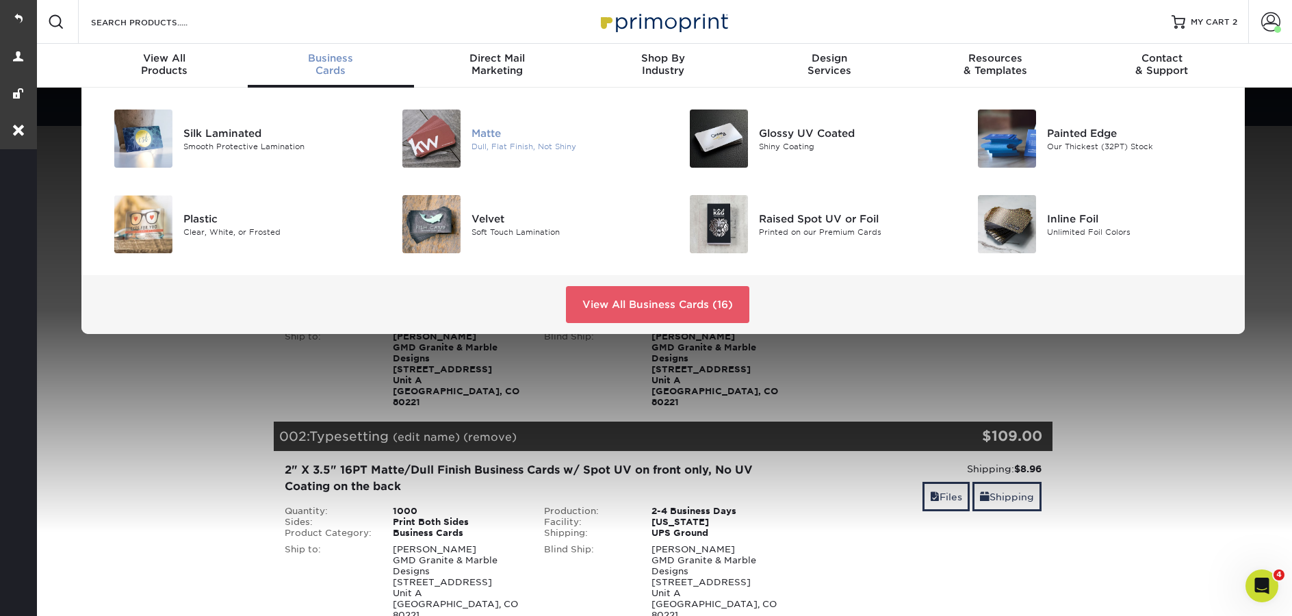
click at [478, 132] on div "Matte" at bounding box center [561, 132] width 181 height 15
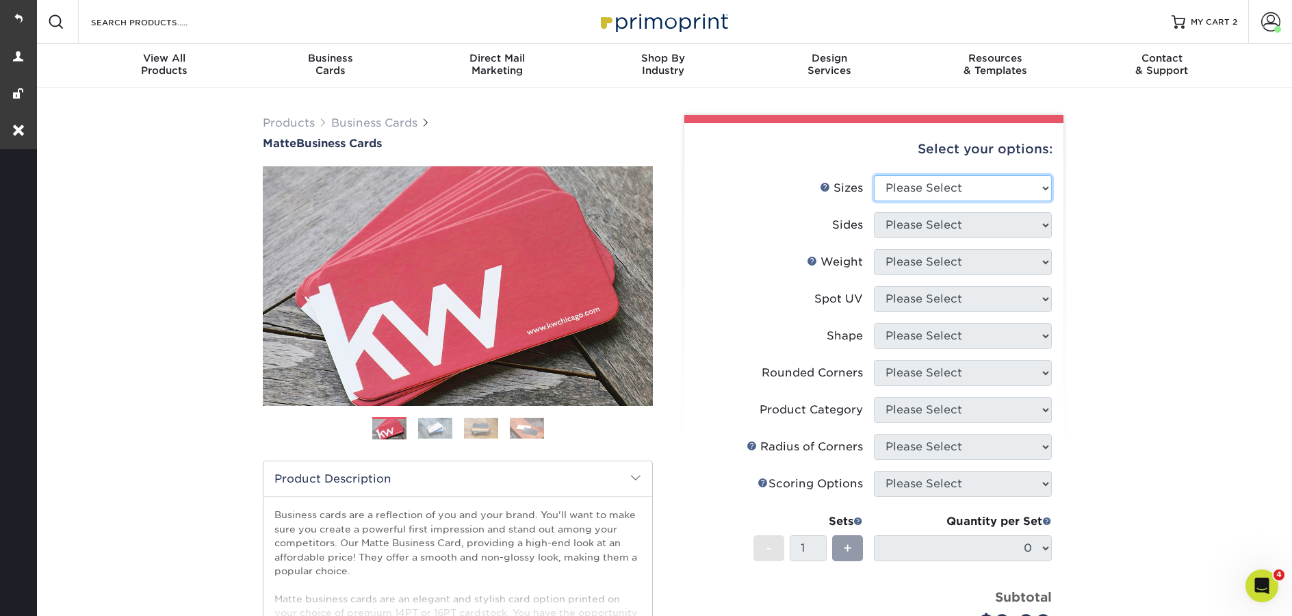
click at [1004, 186] on select "Please Select 1.5" x 3.5" - Mini 1.75" x 3.5" - Mini 2" x 2" - Square 2" x 3" -…" at bounding box center [963, 188] width 178 height 26
select select "2.00x3.50"
click at [874, 175] on select "Please Select 1.5" x 3.5" - Mini 1.75" x 3.5" - Mini 2" x 2" - Square 2" x 3" -…" at bounding box center [963, 188] width 178 height 26
click at [921, 222] on select "Please Select Print Both Sides Print Front Only" at bounding box center [963, 225] width 178 height 26
select select "13abbda7-1d64-4f25-8bb2-c179b224825d"
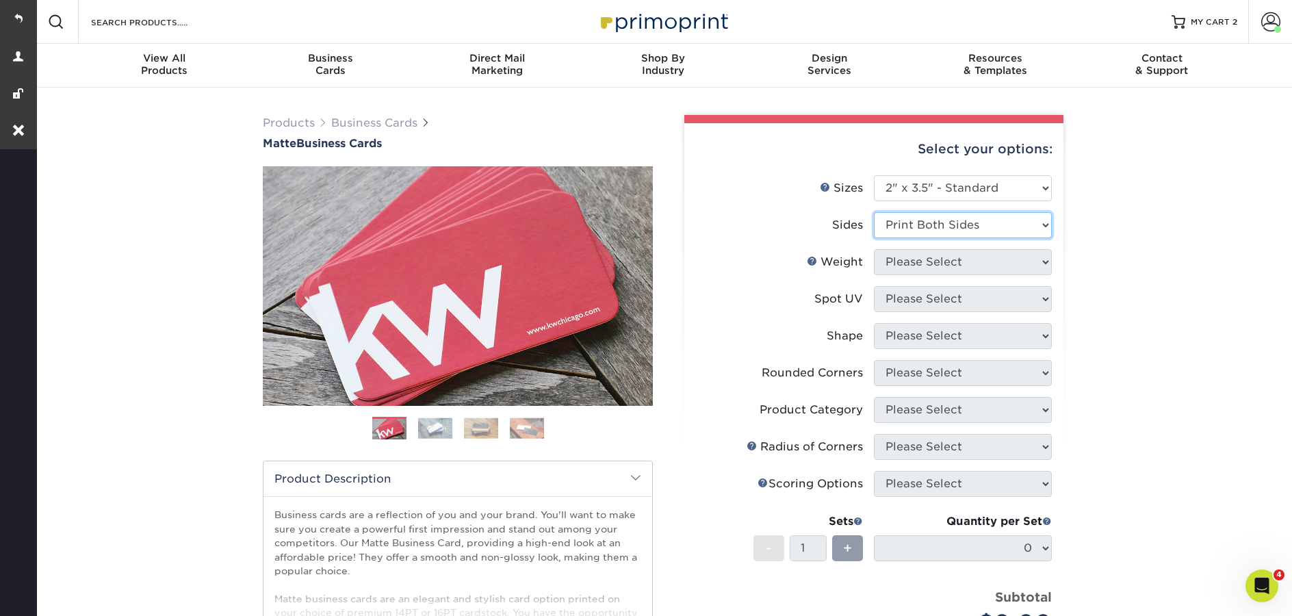
click at [874, 212] on select "Please Select Print Both Sides Print Front Only" at bounding box center [963, 225] width 178 height 26
click at [932, 257] on select "Please Select 16PT 14PT" at bounding box center [963, 262] width 178 height 26
select select "16PT"
click at [874, 249] on select "Please Select 16PT 14PT" at bounding box center [963, 262] width 178 height 26
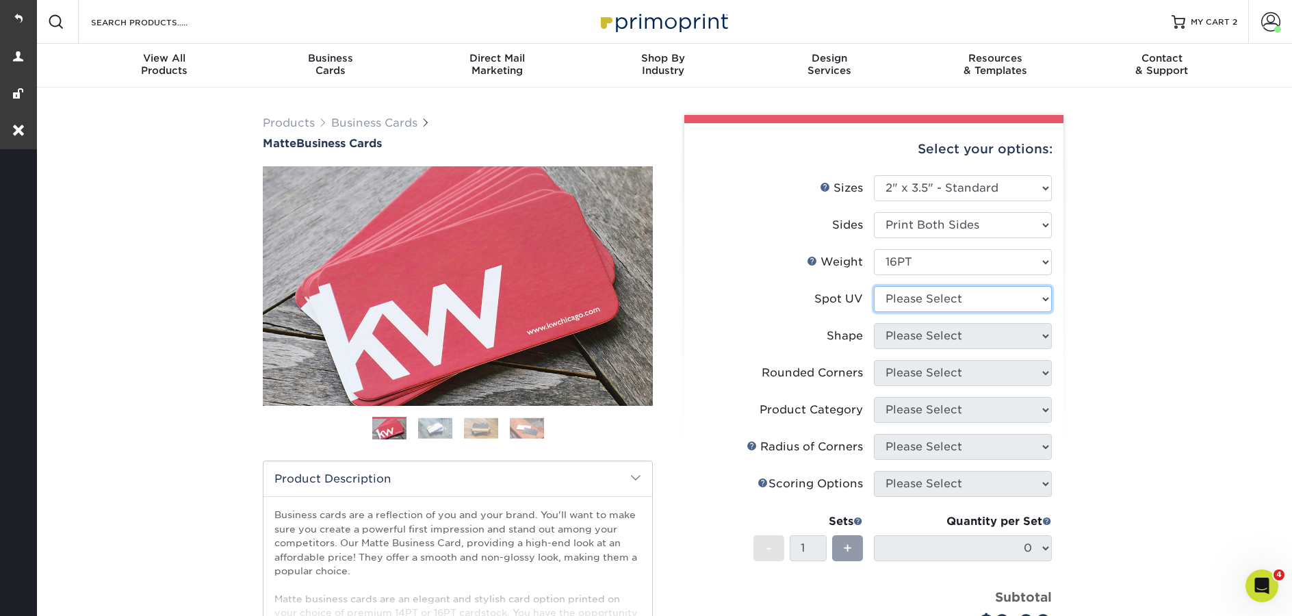
click at [918, 297] on select "Please Select No Spot UV Front and Back (Both Sides) Front Only Back Only" at bounding box center [963, 299] width 178 height 26
select select "1"
click at [874, 286] on select "Please Select No Spot UV Front and Back (Both Sides) Front Only Back Only" at bounding box center [963, 299] width 178 height 26
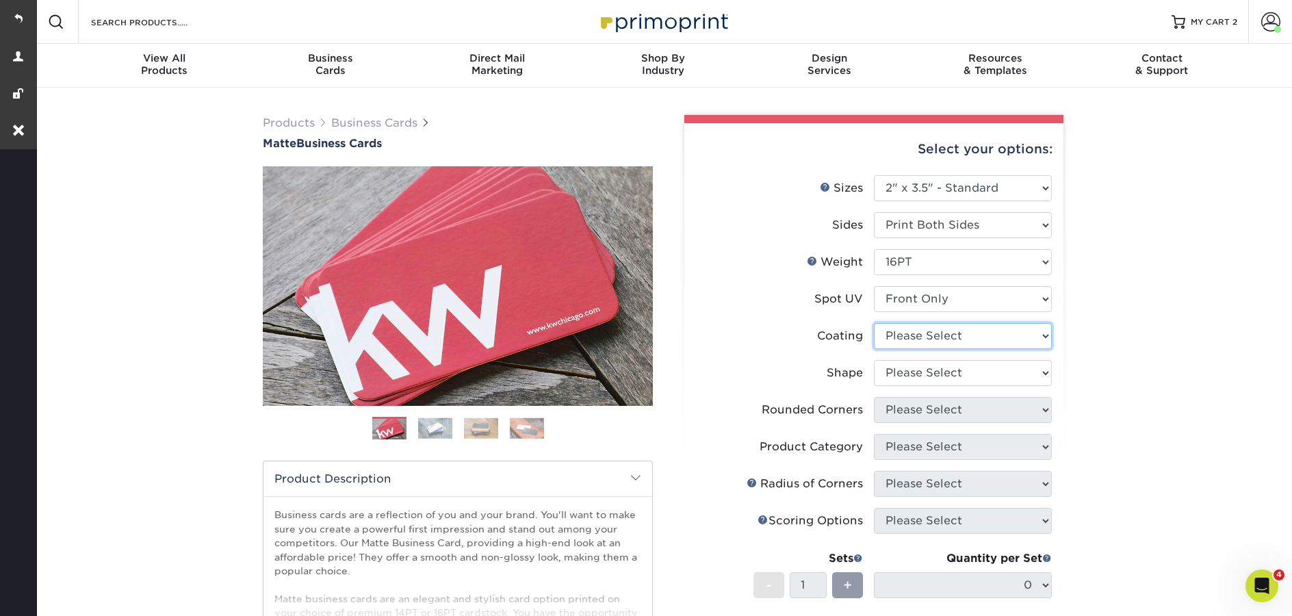
click at [931, 335] on select at bounding box center [963, 336] width 178 height 26
select select "121bb7b5-3b4d-429f-bd8d-bbf80e953313"
click at [874, 323] on select at bounding box center [963, 336] width 178 height 26
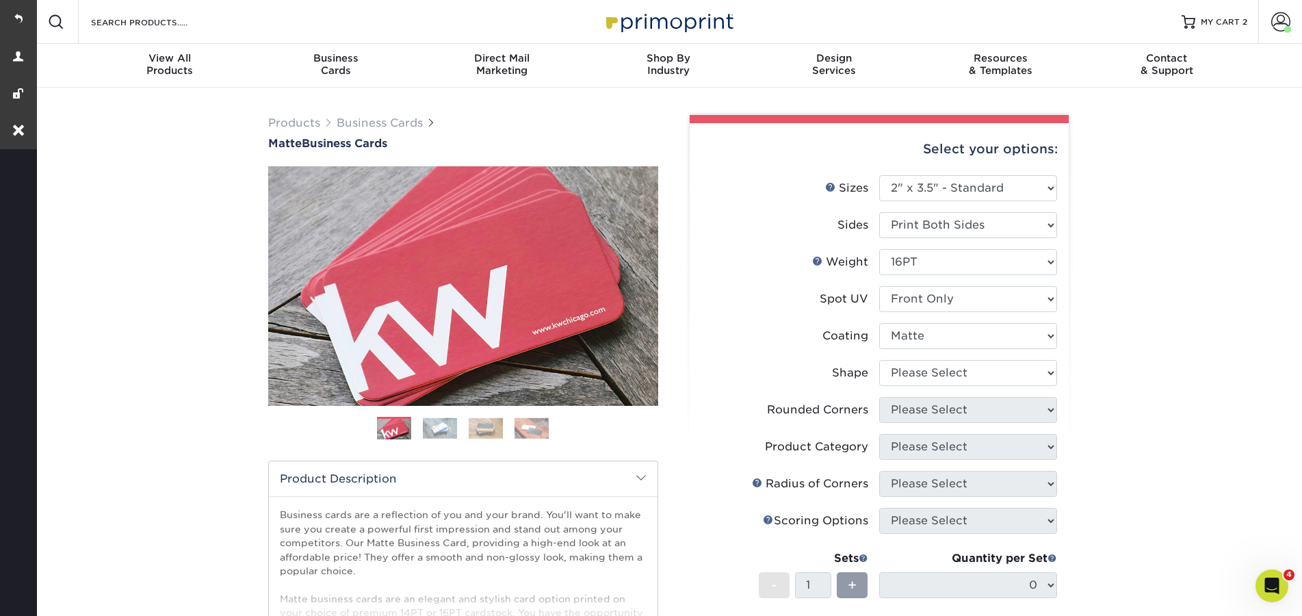
click at [0, 0] on div at bounding box center [0, 0] width 0 height 0
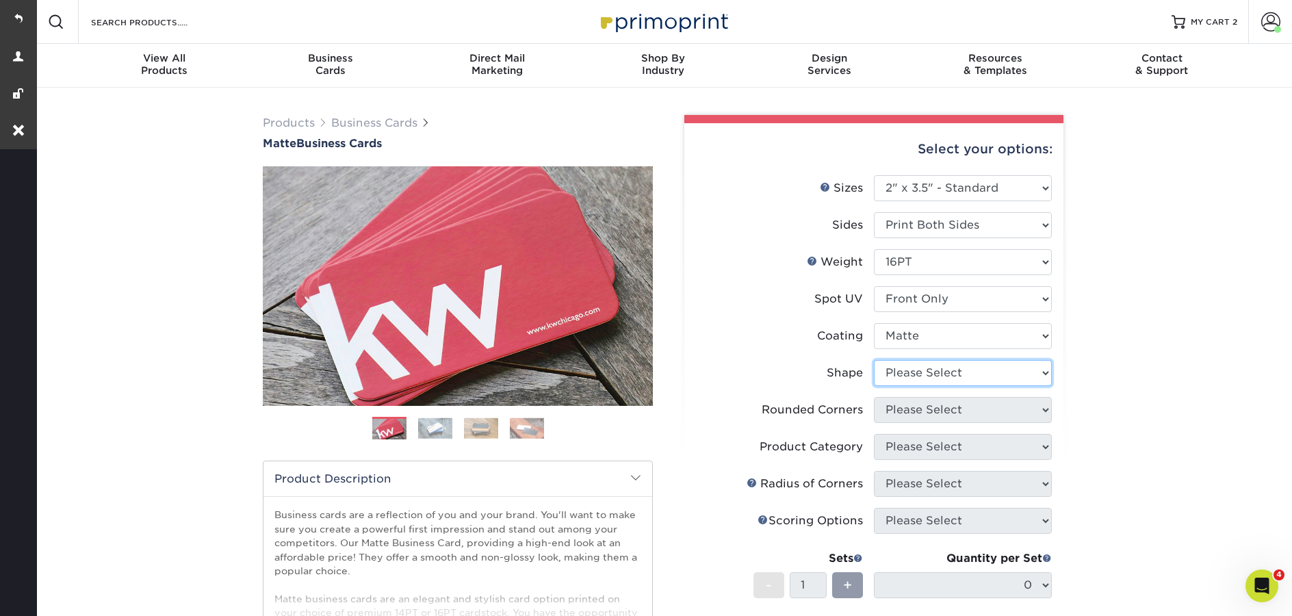
click at [921, 376] on select "Please Select Standard" at bounding box center [963, 373] width 178 height 26
select select "standard"
click at [874, 360] on select "Please Select Standard" at bounding box center [963, 373] width 178 height 26
click at [927, 408] on select "Please Select Yes - Round 2 Corners Yes - Round 4 Corners No" at bounding box center [963, 410] width 178 height 26
select select "0"
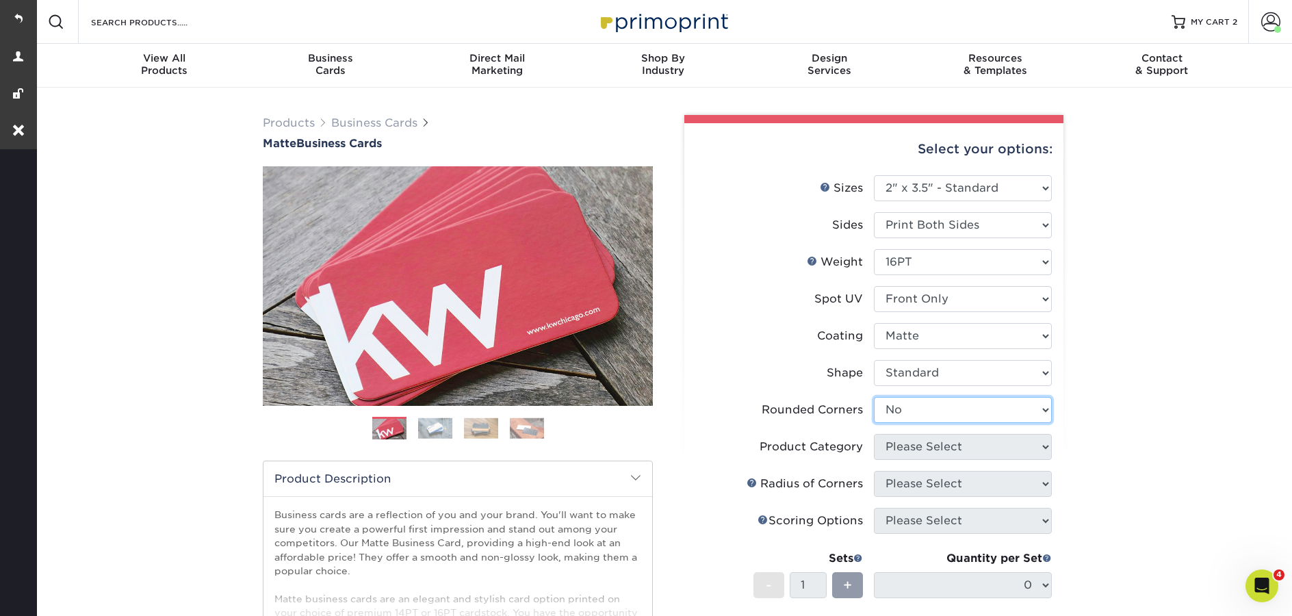
click at [874, 397] on select "Please Select Yes - Round 2 Corners Yes - Round 4 Corners No" at bounding box center [963, 410] width 178 height 26
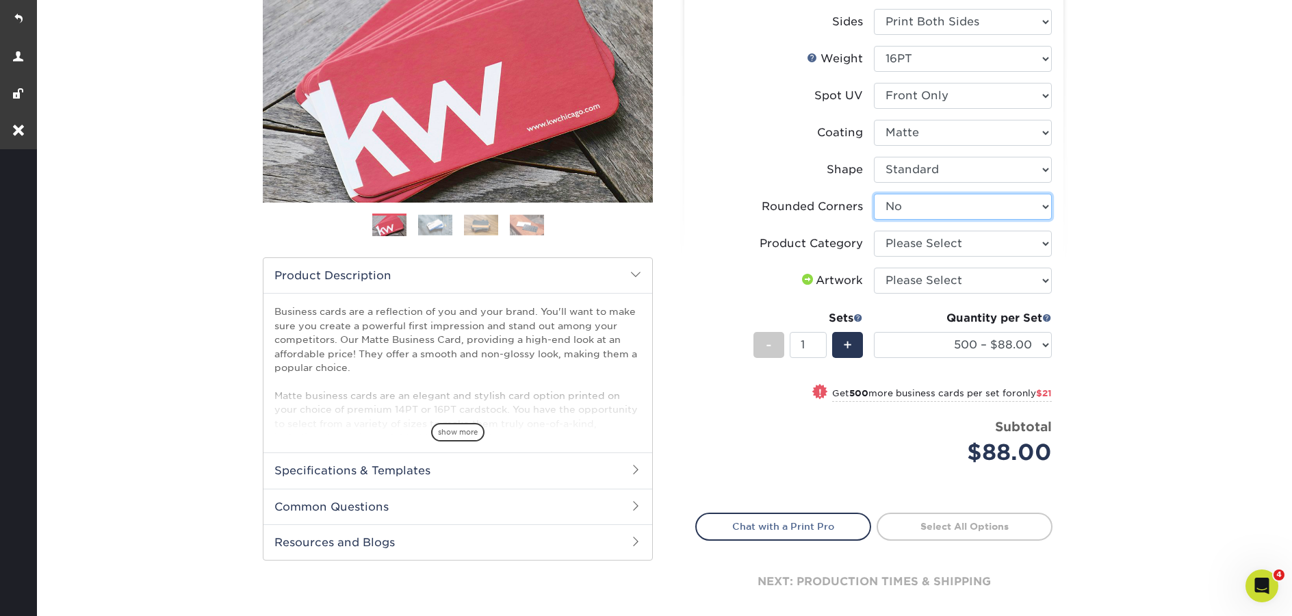
scroll to position [209, 0]
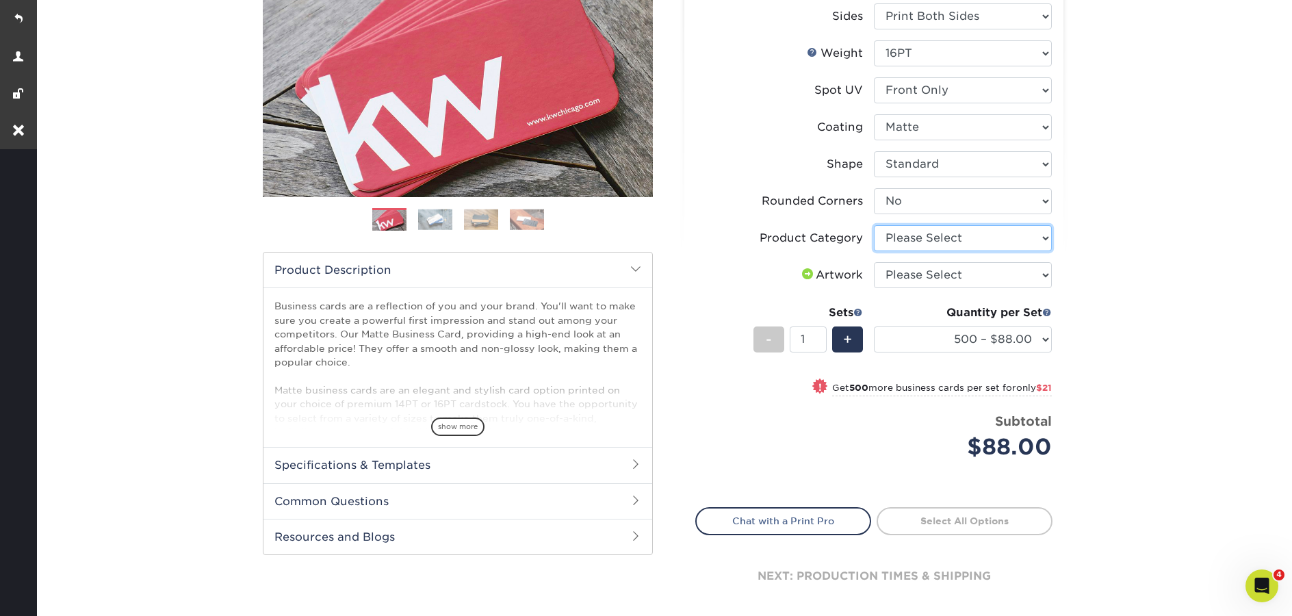
click at [953, 237] on select "Please Select Business Cards" at bounding box center [963, 238] width 178 height 26
select select "3b5148f1-0588-4f88-a218-97bcfdce65c1"
click at [874, 225] on select "Please Select Business Cards" at bounding box center [963, 238] width 178 height 26
click at [959, 272] on select "Please Select I will upload files I need a design - $100" at bounding box center [963, 275] width 178 height 26
select select "upload"
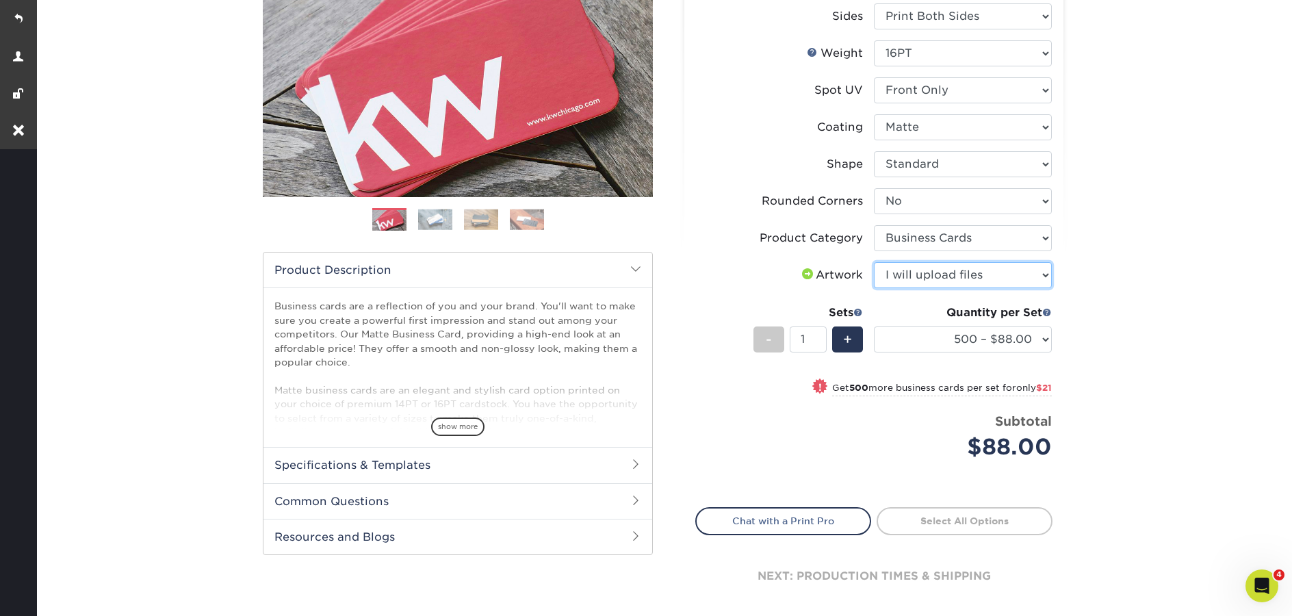
click at [874, 262] on select "Please Select I will upload files I need a design - $100" at bounding box center [963, 275] width 178 height 26
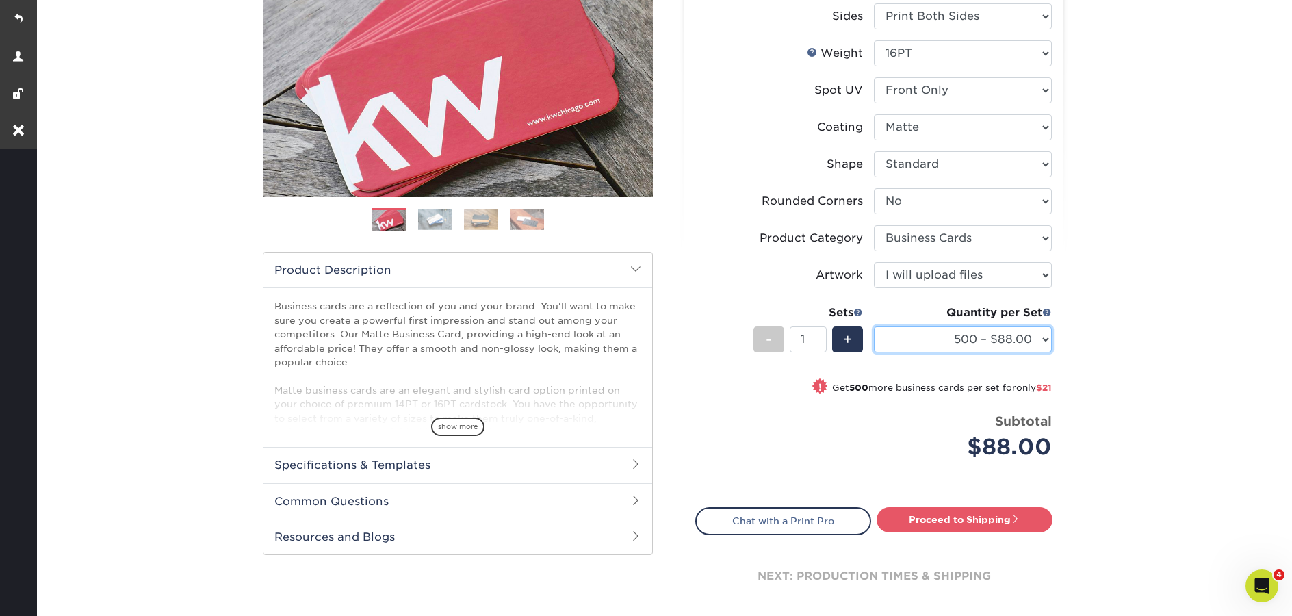
click at [977, 343] on select "500 – $88.00 1000 – $109.00 2500 – $205.00 5000 – $279.00 10000 – $612.00 15000…" at bounding box center [963, 339] width 178 height 26
select select "1000 – $109.00"
click at [874, 326] on select "500 – $88.00 1000 – $109.00 2500 – $205.00 5000 – $279.00 10000 – $612.00 15000…" at bounding box center [963, 339] width 178 height 26
click at [847, 335] on span "+" at bounding box center [847, 339] width 9 height 21
type input "2"
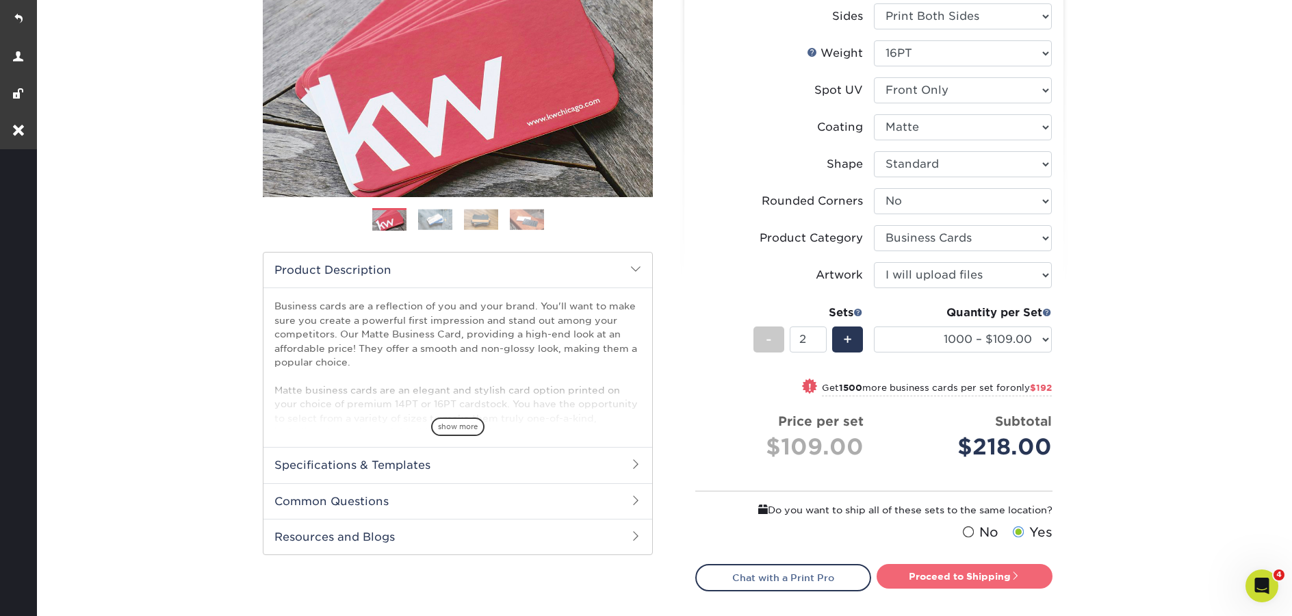
click at [958, 578] on link "Proceed to Shipping" at bounding box center [964, 576] width 176 height 25
type input "Set 1"
select select "e486f0bf-acc5-4b2b-b1a9-d5abca7d5a4b"
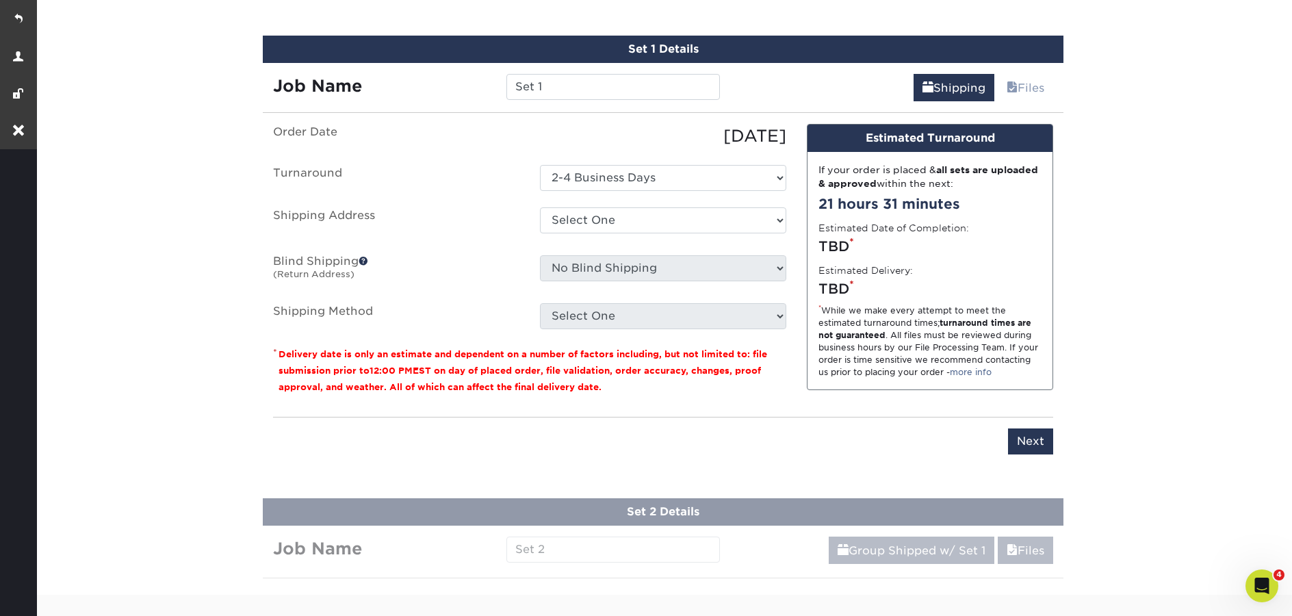
scroll to position [809, 0]
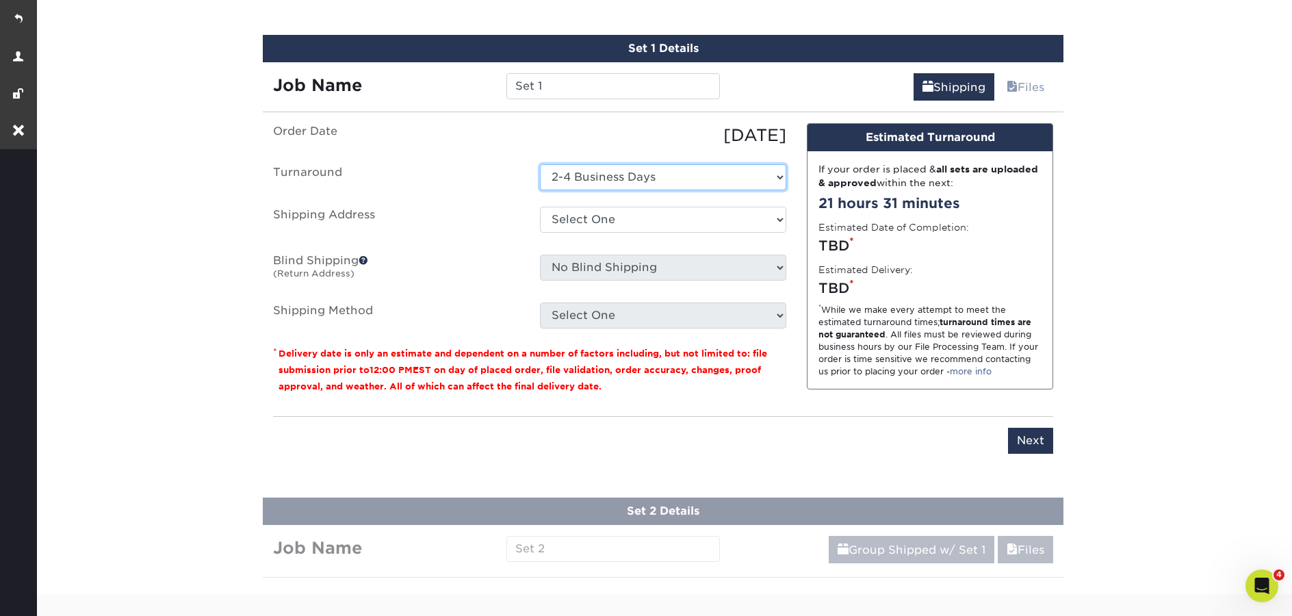
click at [658, 178] on select "Select One 2-4 Business Days" at bounding box center [663, 177] width 246 height 26
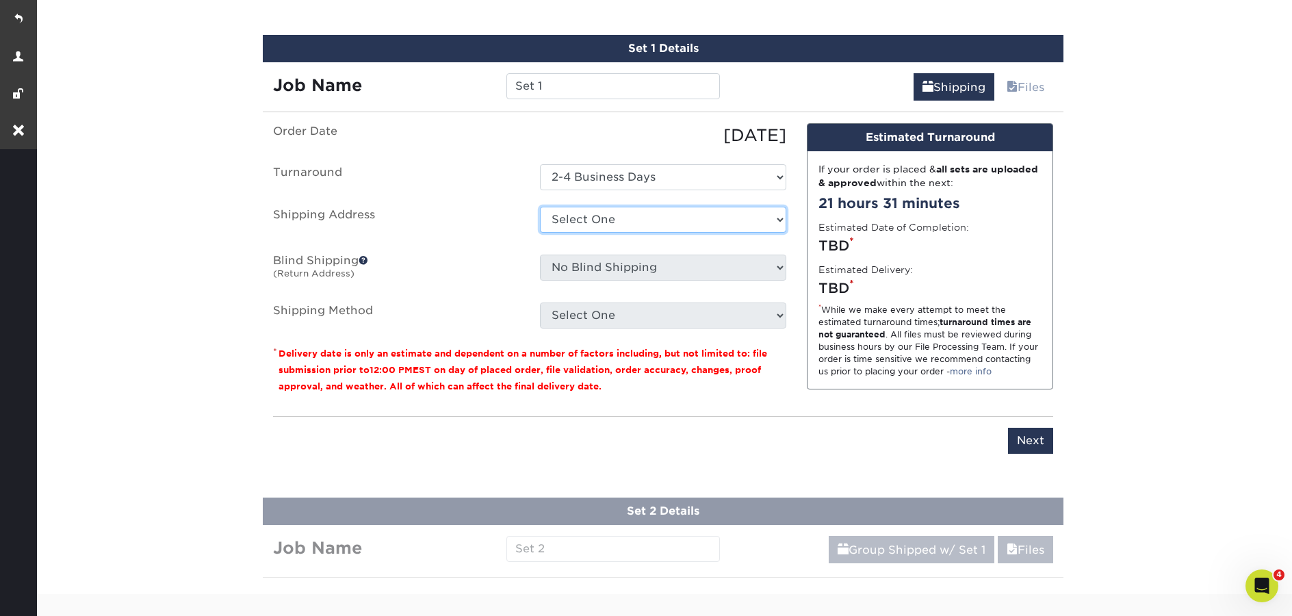
click at [662, 222] on select "Select One GMD Office + Add New Address" at bounding box center [663, 220] width 246 height 26
select select "117472"
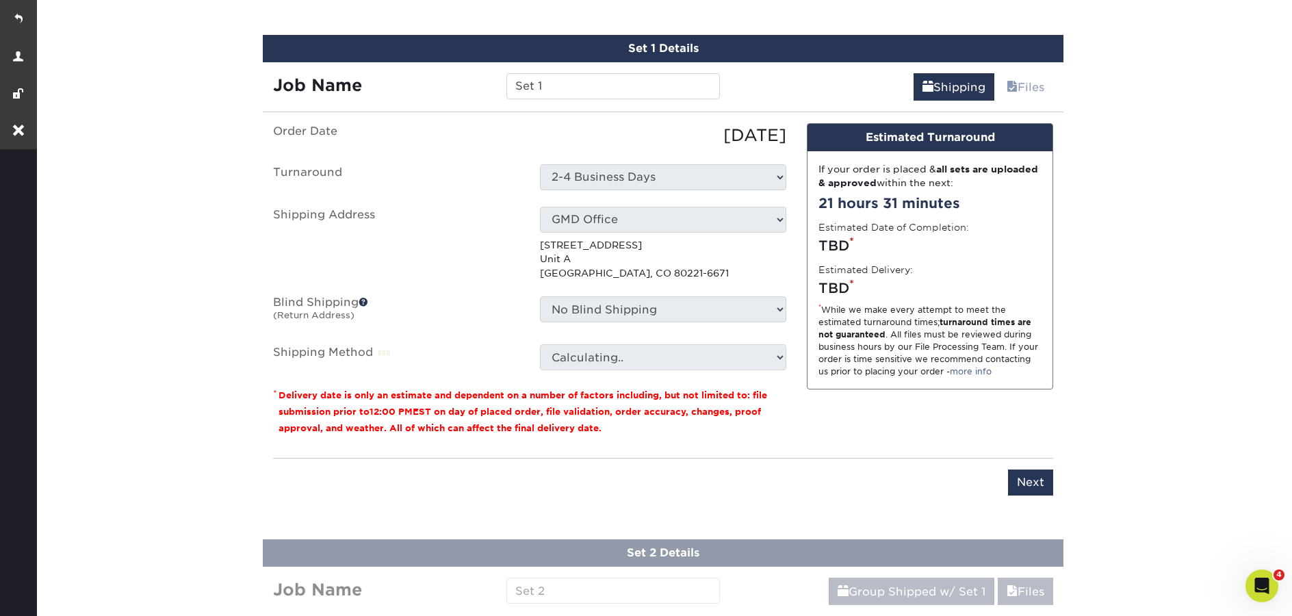
click at [684, 264] on p "5676 Pecos St Unit A Denver, CO 80221-6671" at bounding box center [663, 259] width 246 height 42
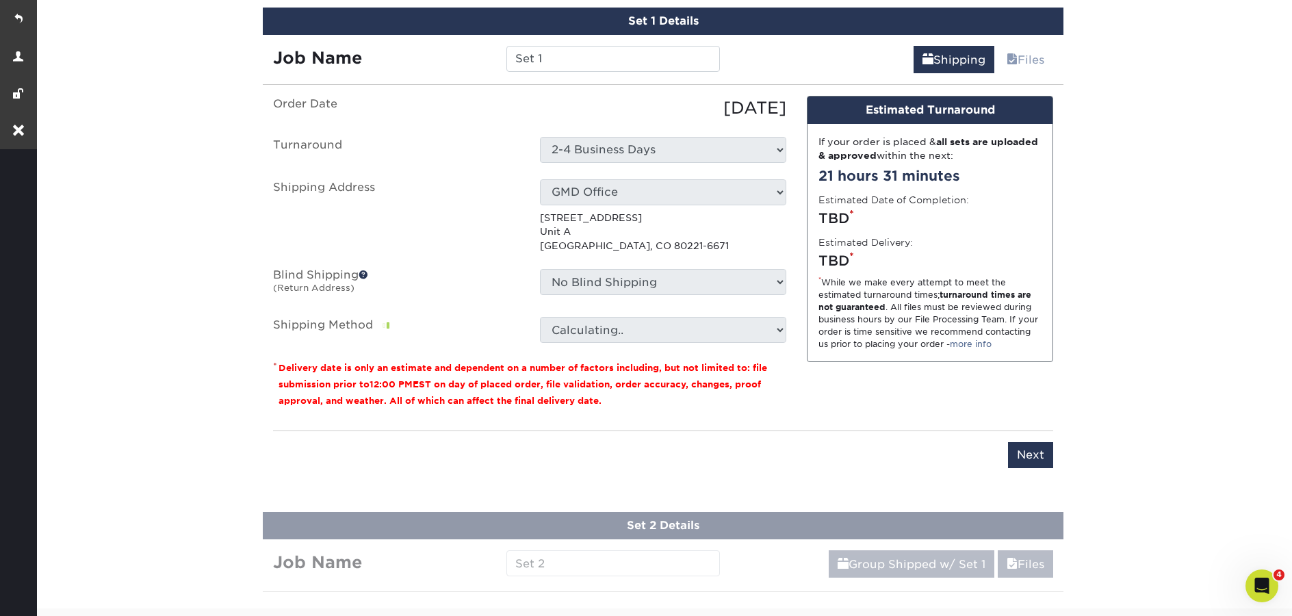
scroll to position [867, 0]
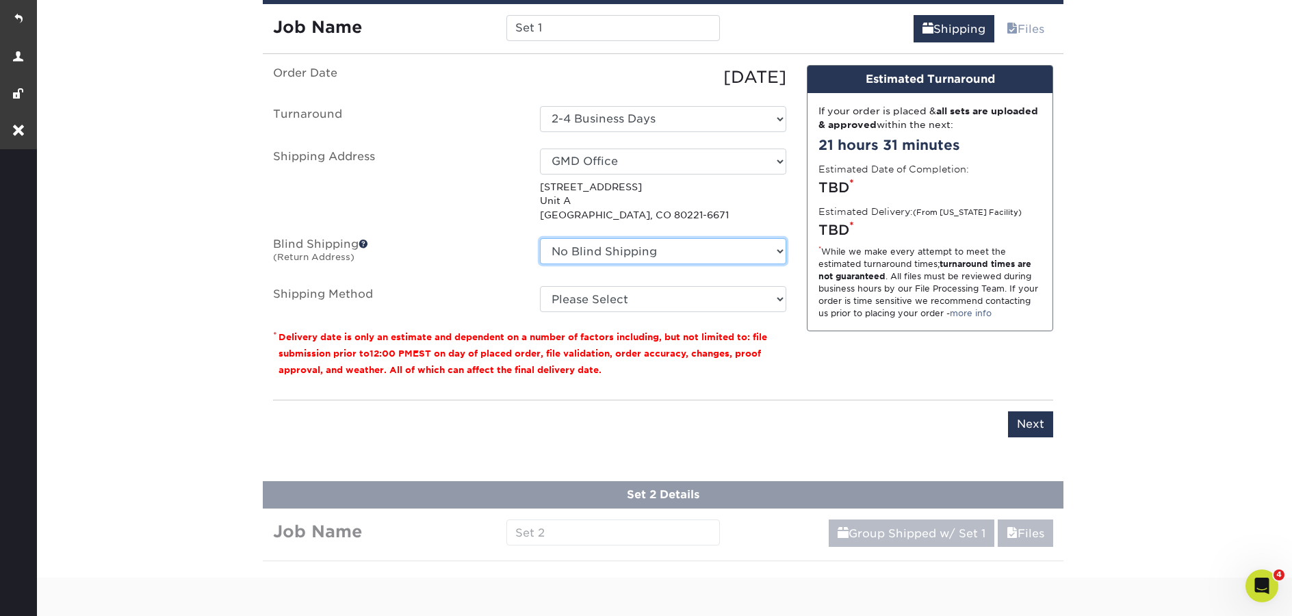
click at [690, 255] on select "No Blind Shipping GMD Office + Add New Address" at bounding box center [663, 251] width 246 height 26
select select "117472"
click at [540, 238] on select "No Blind Shipping GMD Office + Add New Address" at bounding box center [663, 251] width 246 height 26
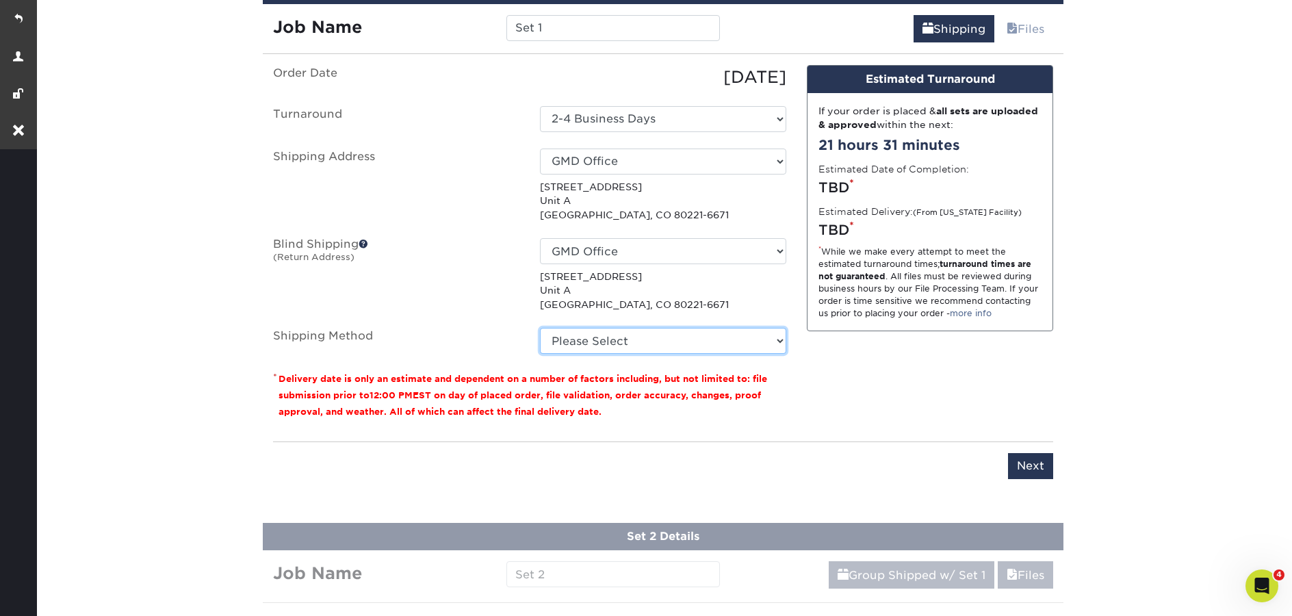
click at [712, 341] on select "Please Select Ground Shipping (+$15.86) 3 Day Shipping Service (+$19.40) 2 Day …" at bounding box center [663, 341] width 246 height 26
select select "03"
click at [540, 328] on select "Please Select Ground Shipping (+$15.86) 3 Day Shipping Service (+$19.40) 2 Day …" at bounding box center [663, 341] width 246 height 26
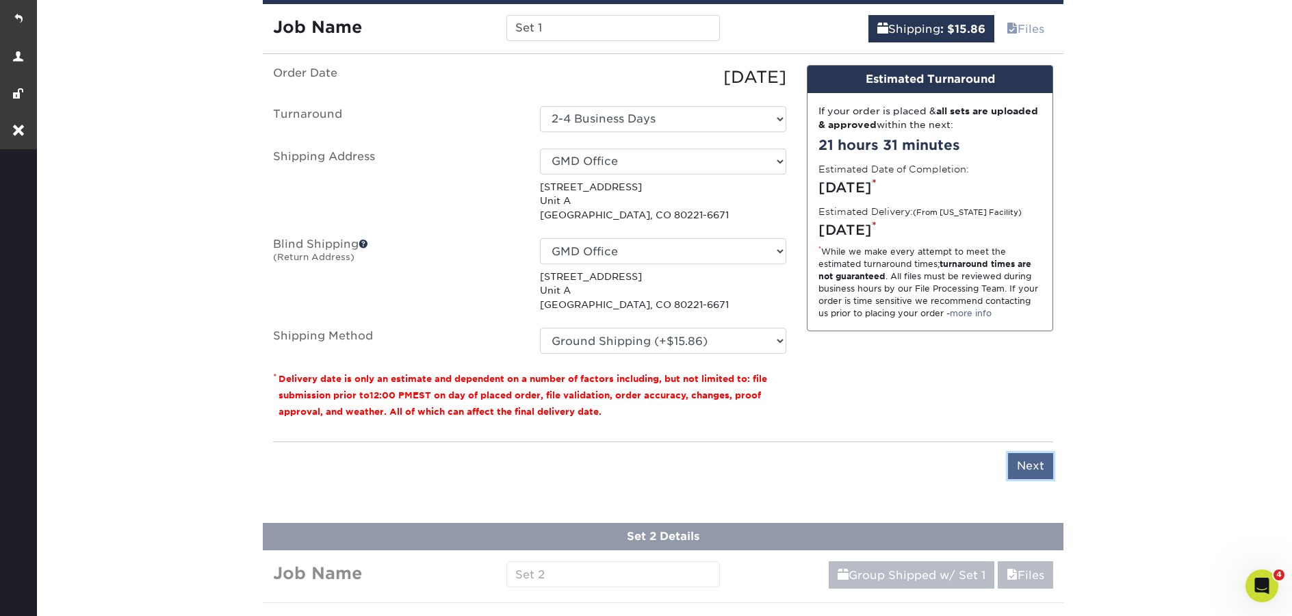
click at [1015, 469] on input "Next" at bounding box center [1030, 466] width 45 height 26
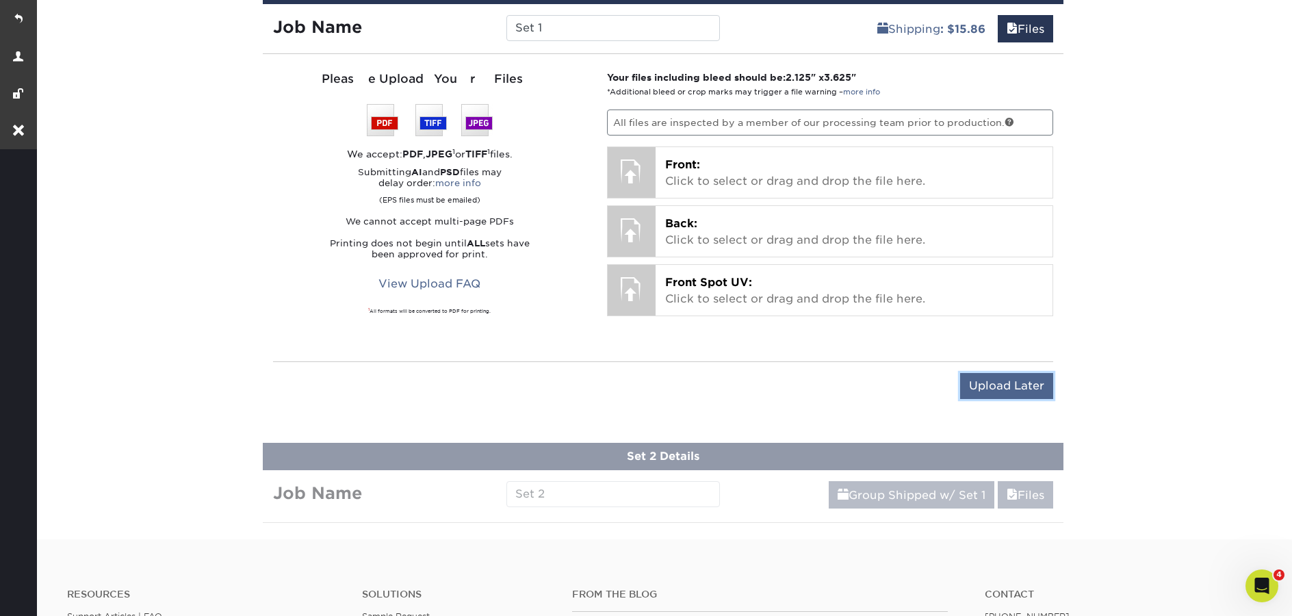
click at [1005, 386] on input "Upload Later" at bounding box center [1006, 386] width 93 height 26
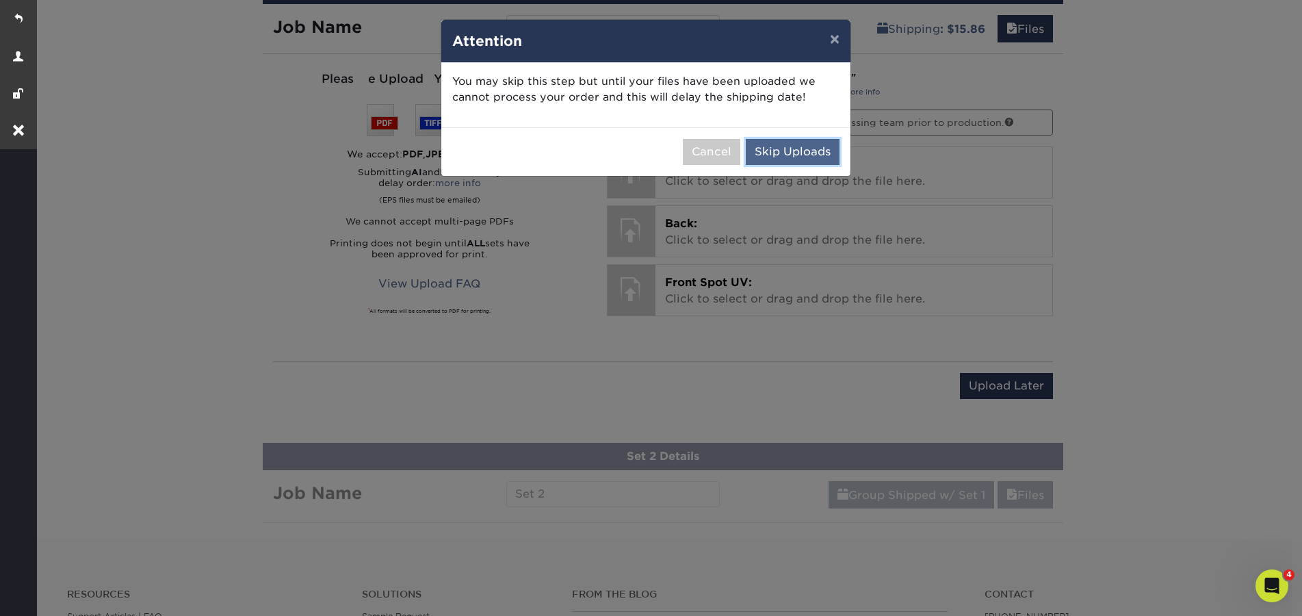
click at [813, 161] on button "Skip Uploads" at bounding box center [793, 152] width 94 height 26
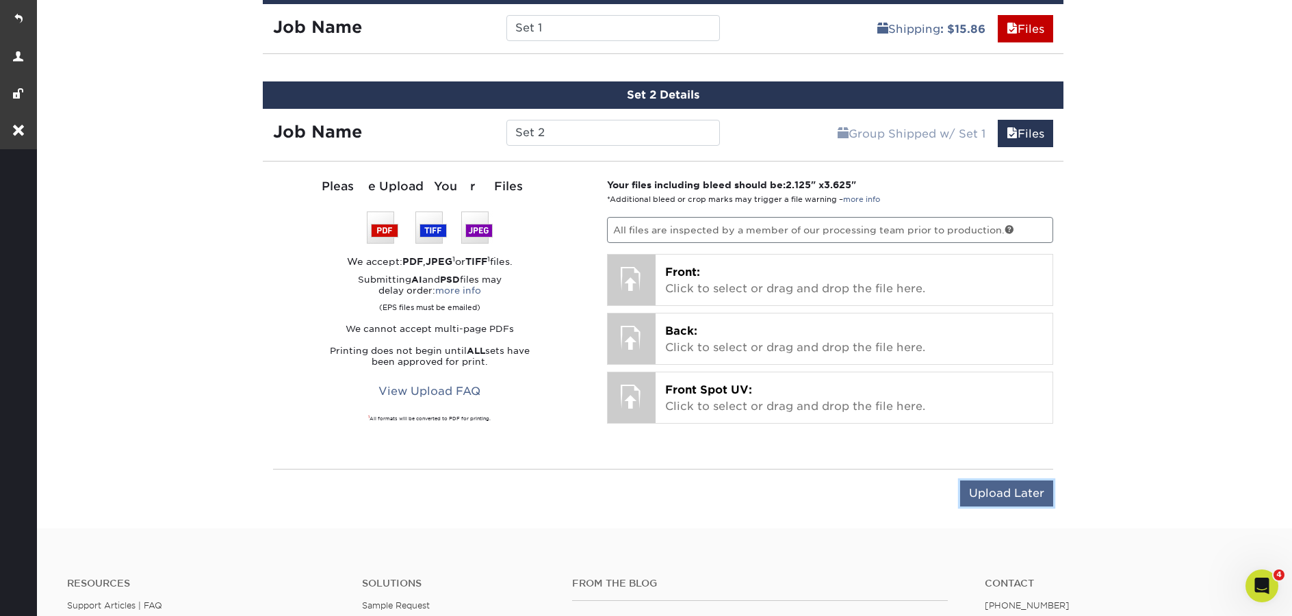
click at [991, 499] on input "Upload Later" at bounding box center [1006, 493] width 93 height 26
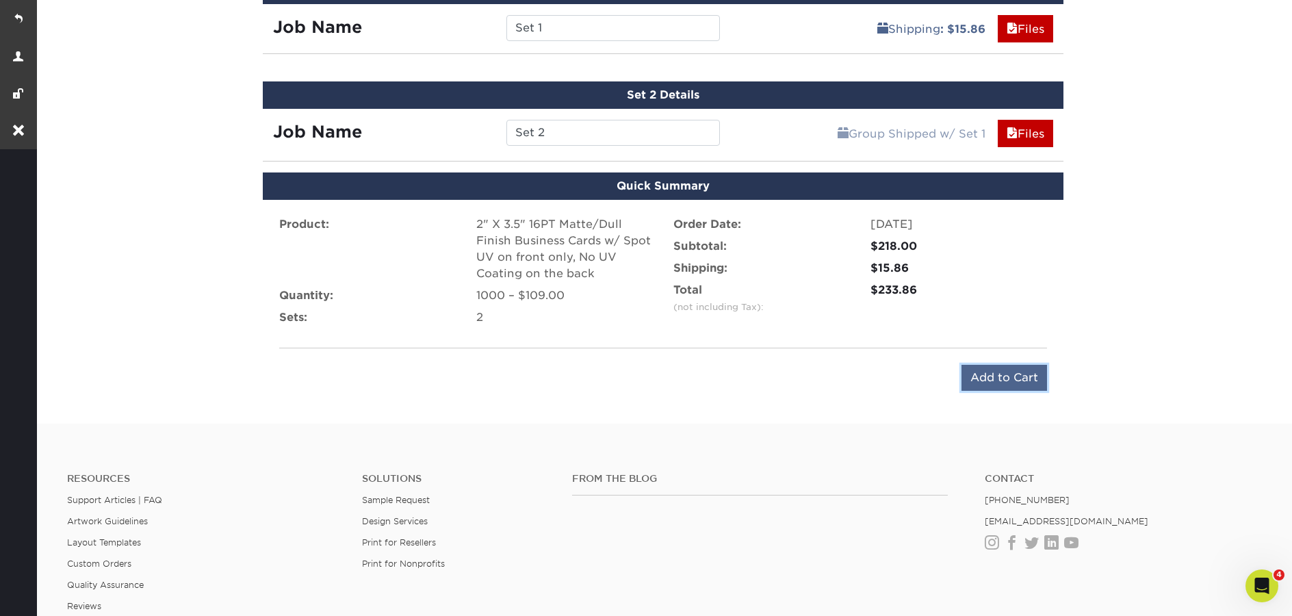
click at [990, 379] on input "Add to Cart" at bounding box center [1004, 378] width 86 height 26
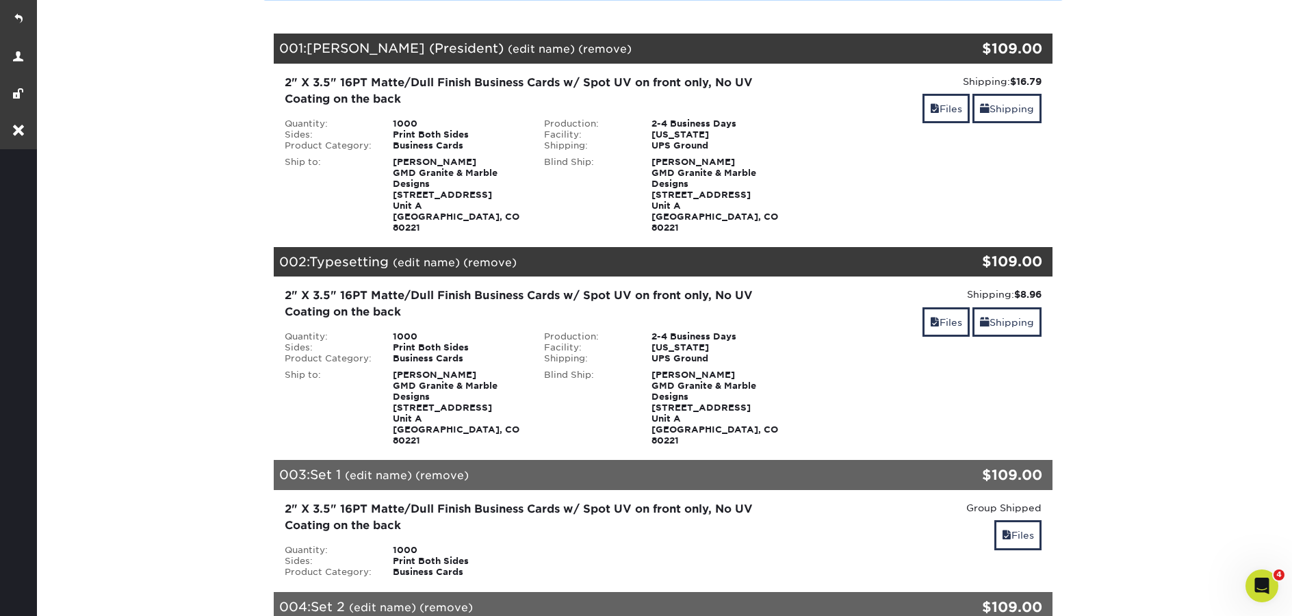
scroll to position [238, 0]
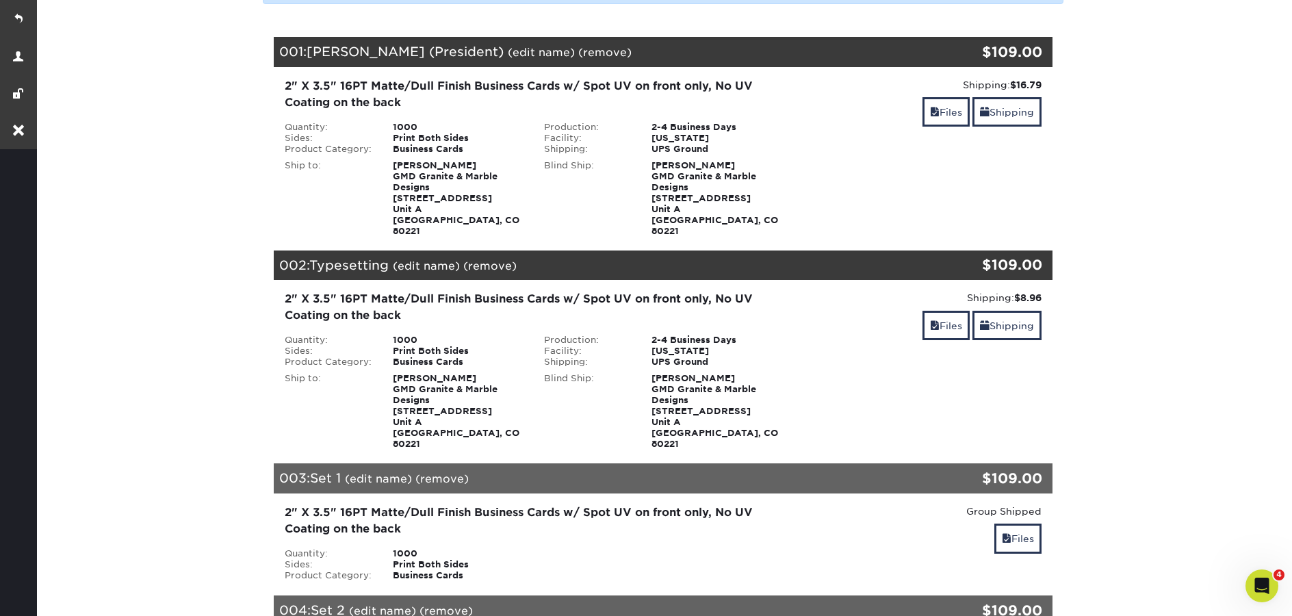
click at [578, 57] on link "(remove)" at bounding box center [604, 52] width 53 height 13
click at [848, 50] on link "Yes" at bounding box center [857, 52] width 19 height 13
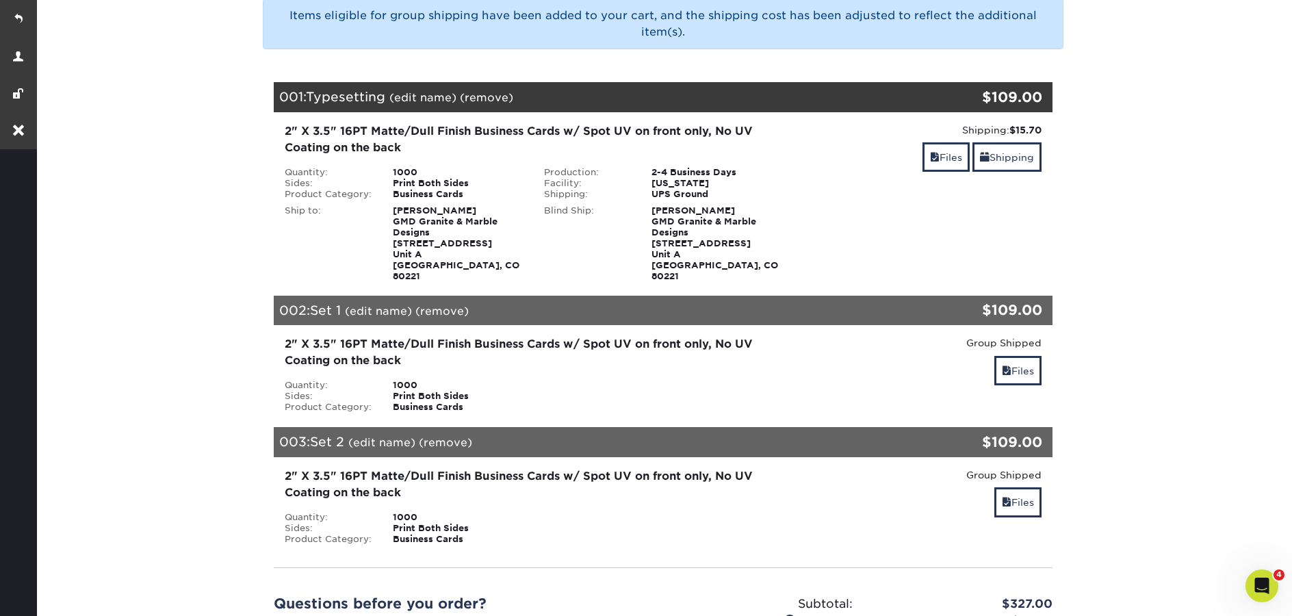
scroll to position [203, 0]
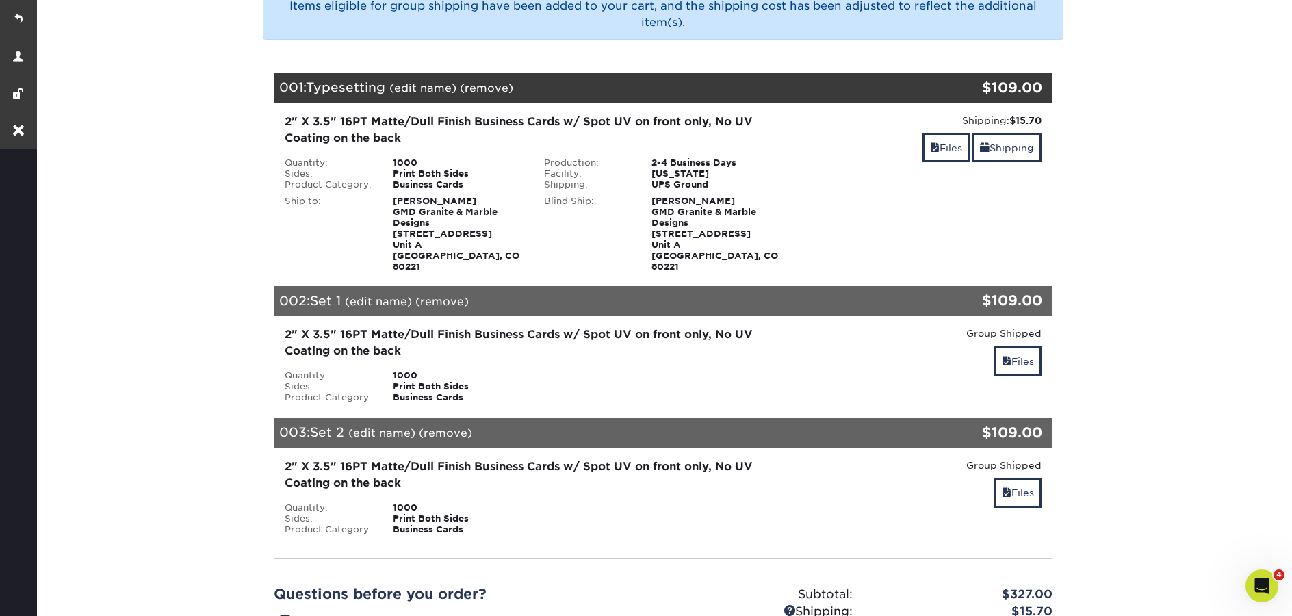
click at [452, 426] on link "(remove)" at bounding box center [445, 432] width 53 height 13
click at [703, 427] on link "Yes" at bounding box center [698, 432] width 19 height 13
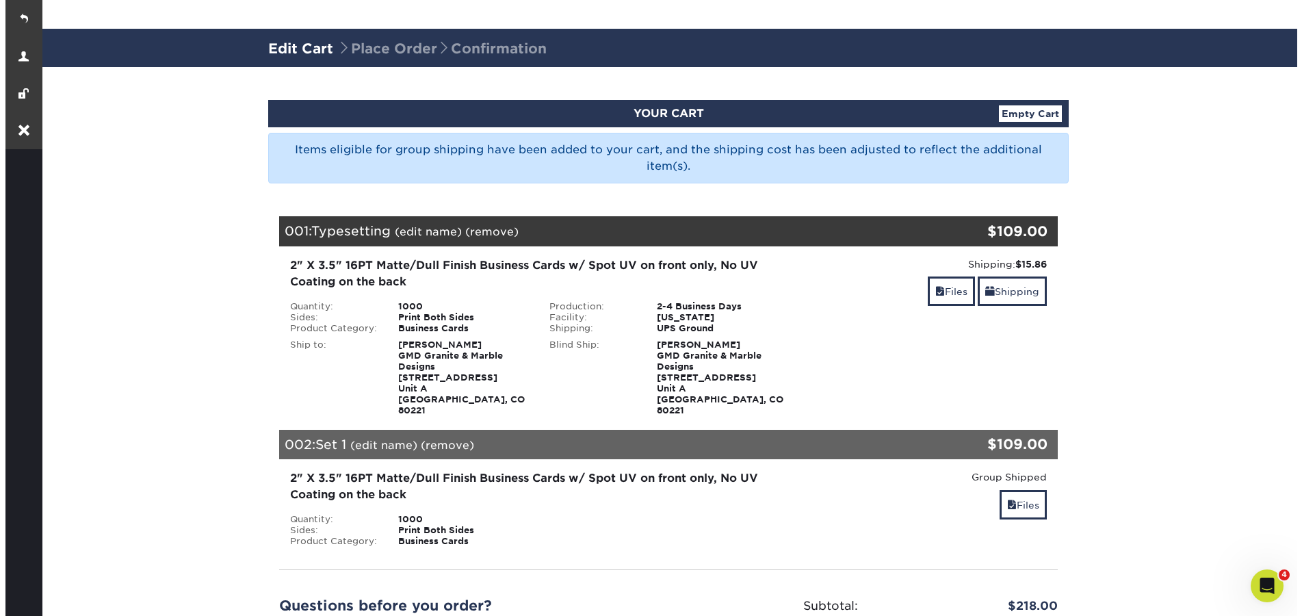
scroll to position [82, 0]
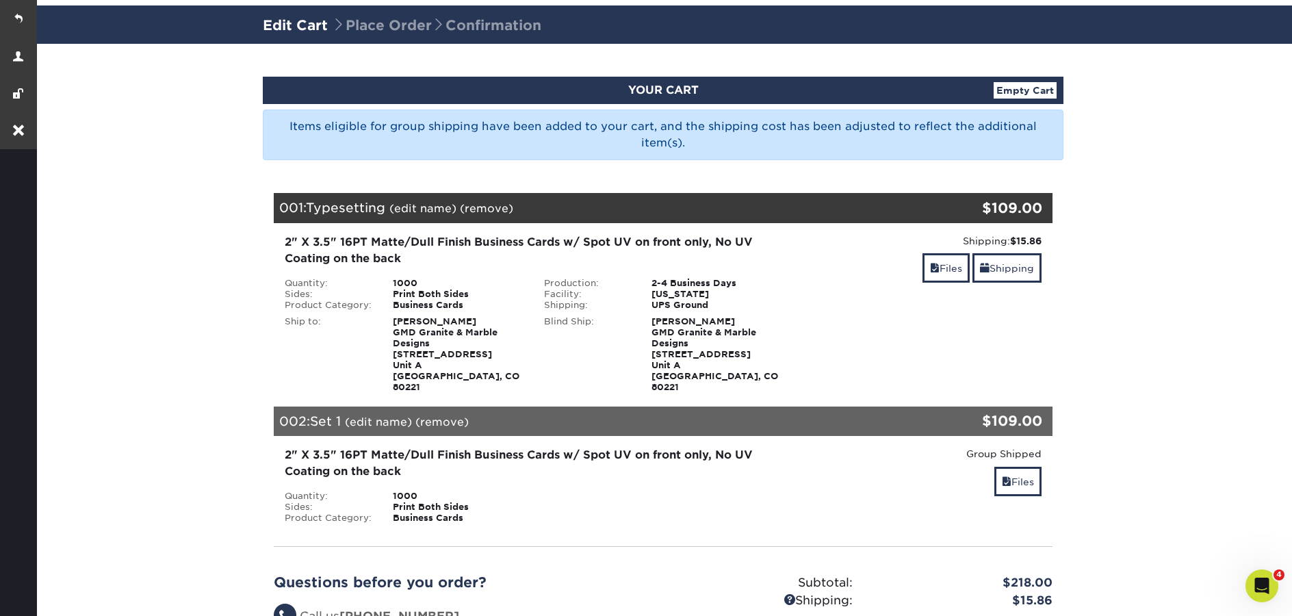
click at [371, 415] on link "(edit name)" at bounding box center [378, 421] width 67 height 13
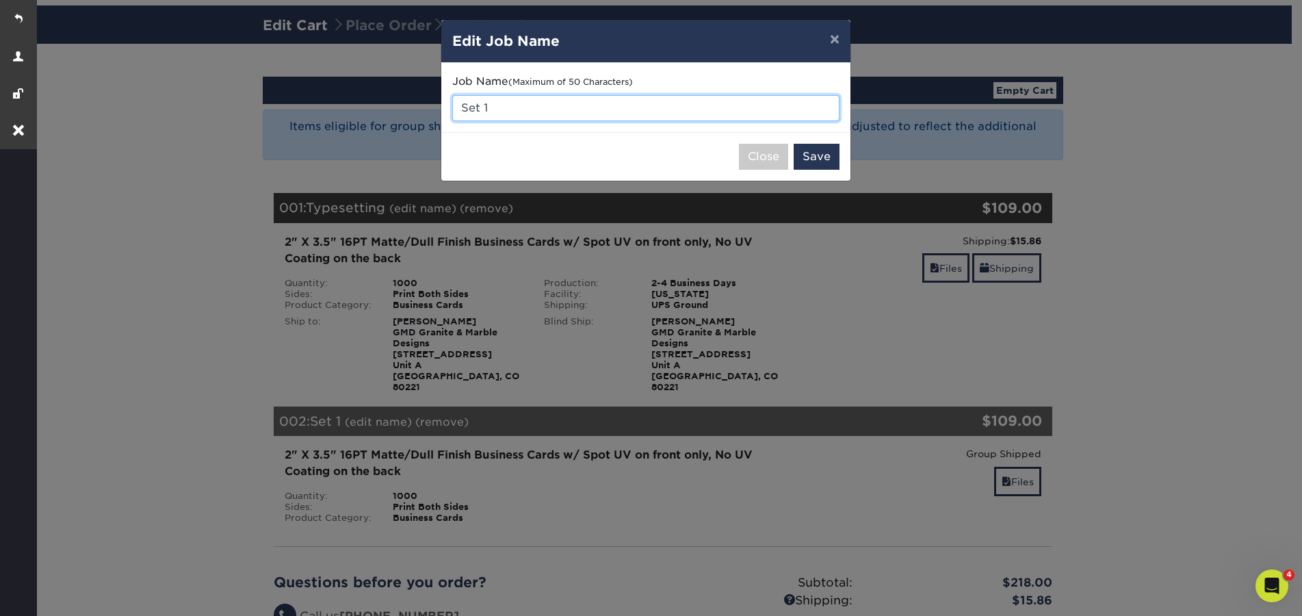
click at [493, 103] on input "Set 1" at bounding box center [645, 108] width 387 height 26
type input "Typesetting"
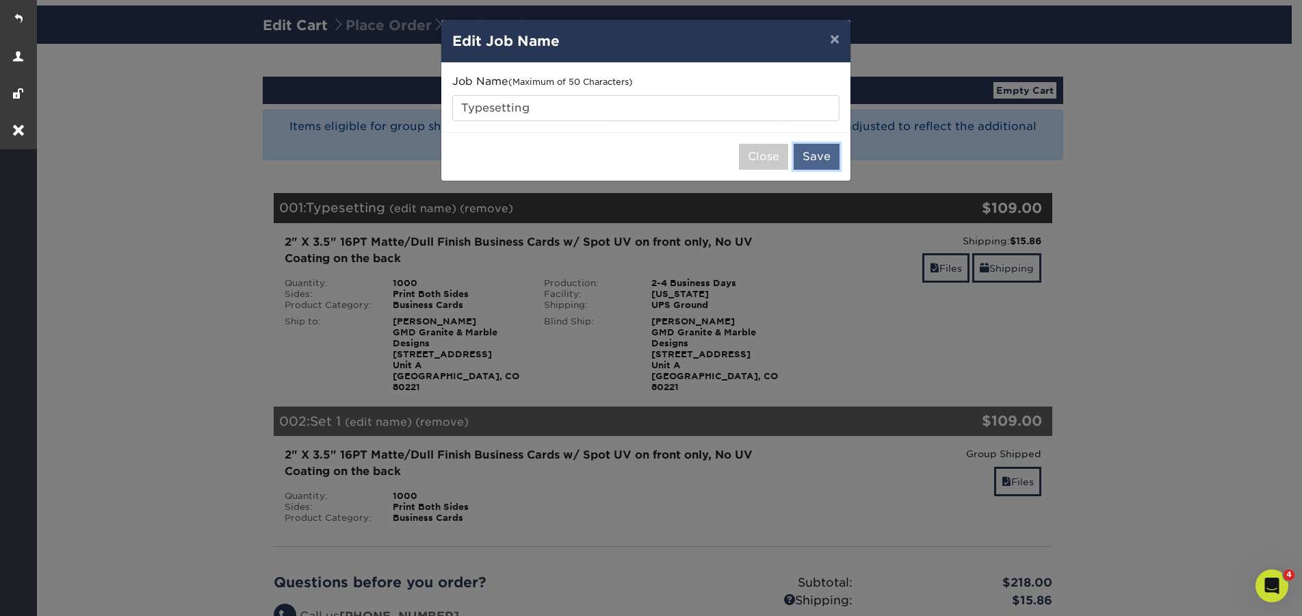
click at [822, 163] on button "Save" at bounding box center [817, 157] width 46 height 26
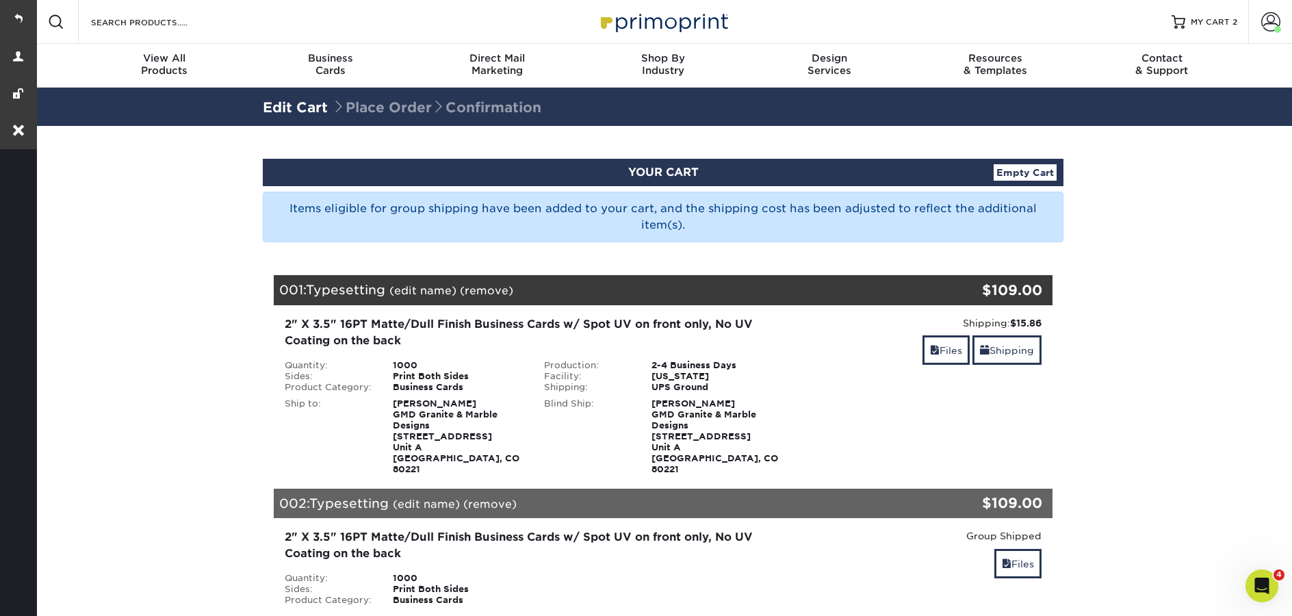
click at [416, 291] on link "(edit name)" at bounding box center [422, 290] width 67 height 13
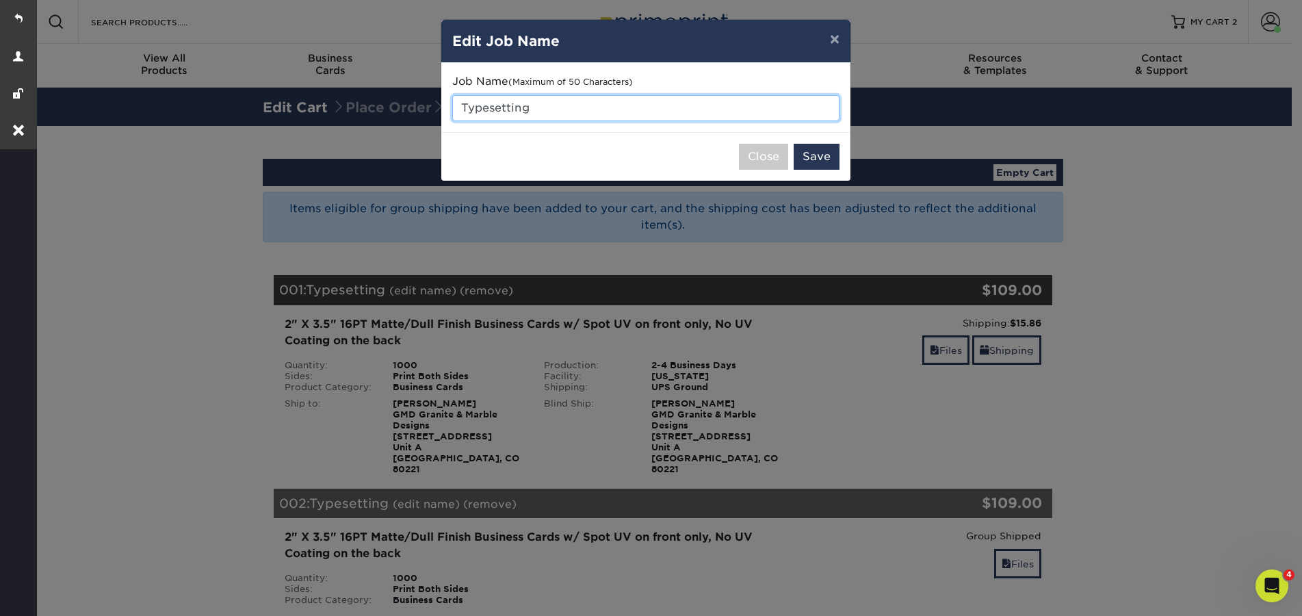
click at [461, 109] on input "Typesetting" at bounding box center [645, 108] width 387 height 26
paste input "Mike Clifton (President)"
type input "[PERSON_NAME] (President) - Typesetting"
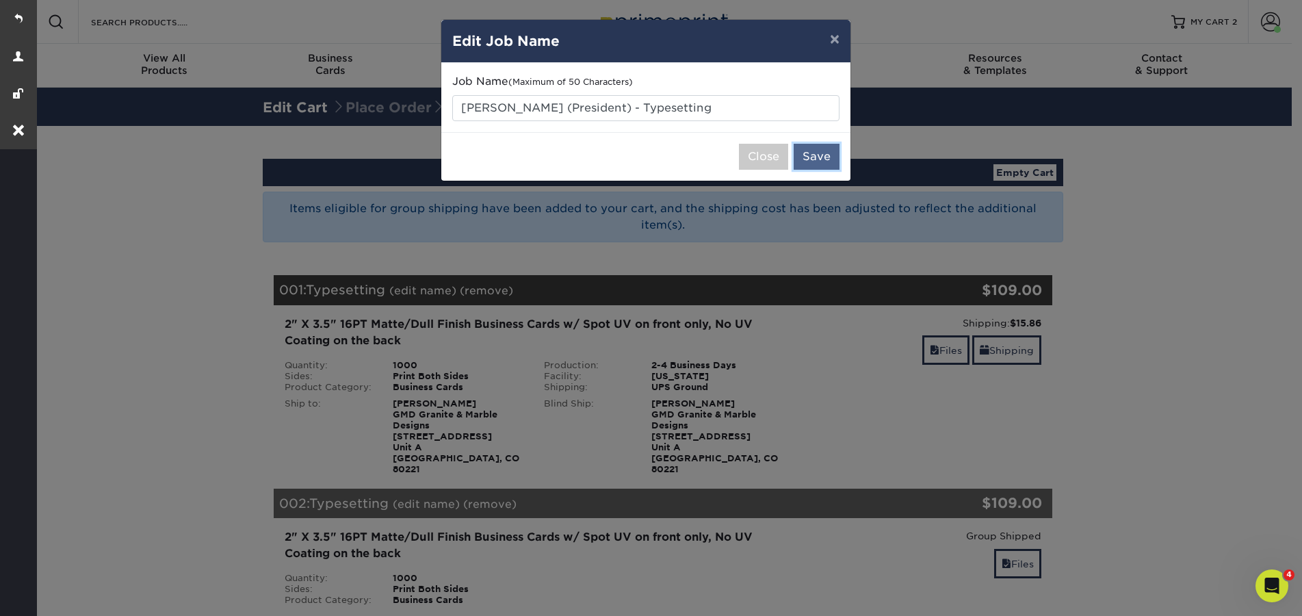
click at [818, 157] on button "Save" at bounding box center [817, 157] width 46 height 26
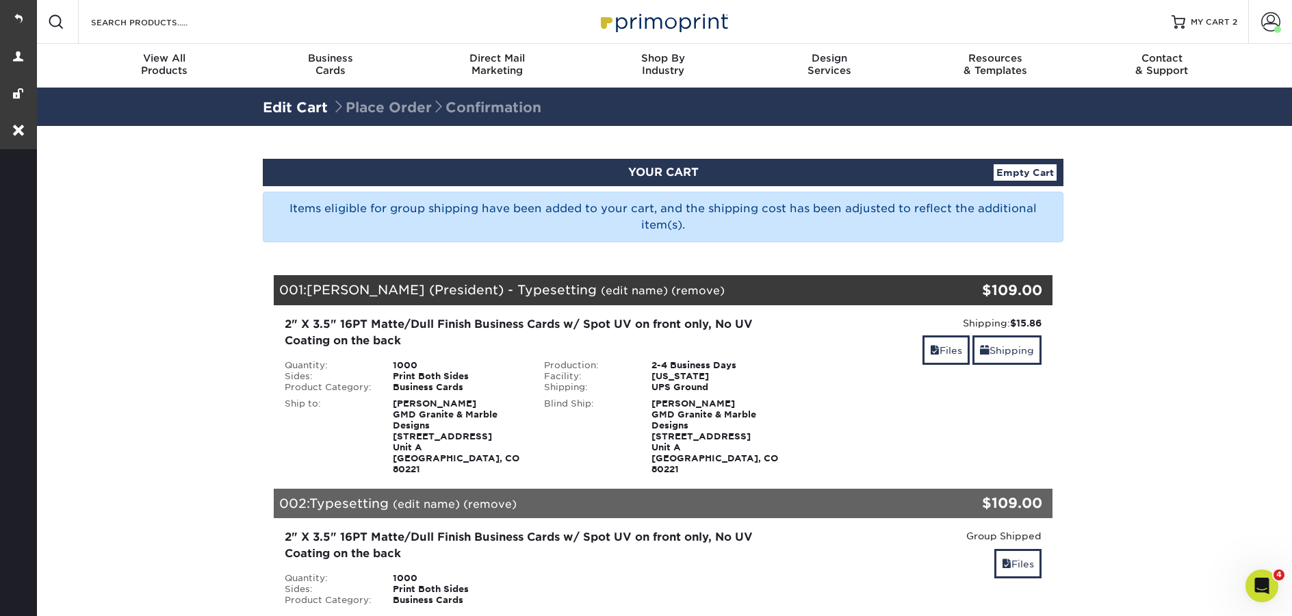
click at [663, 28] on img at bounding box center [663, 21] width 137 height 29
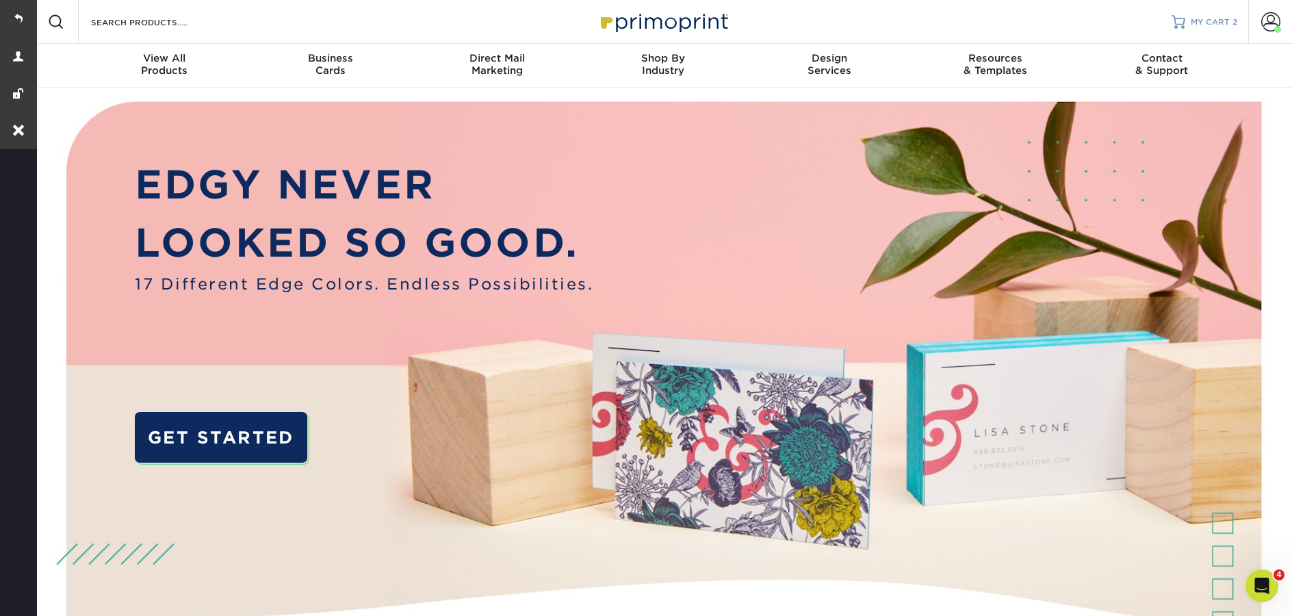
click at [1212, 24] on span "MY CART" at bounding box center [1209, 22] width 39 height 12
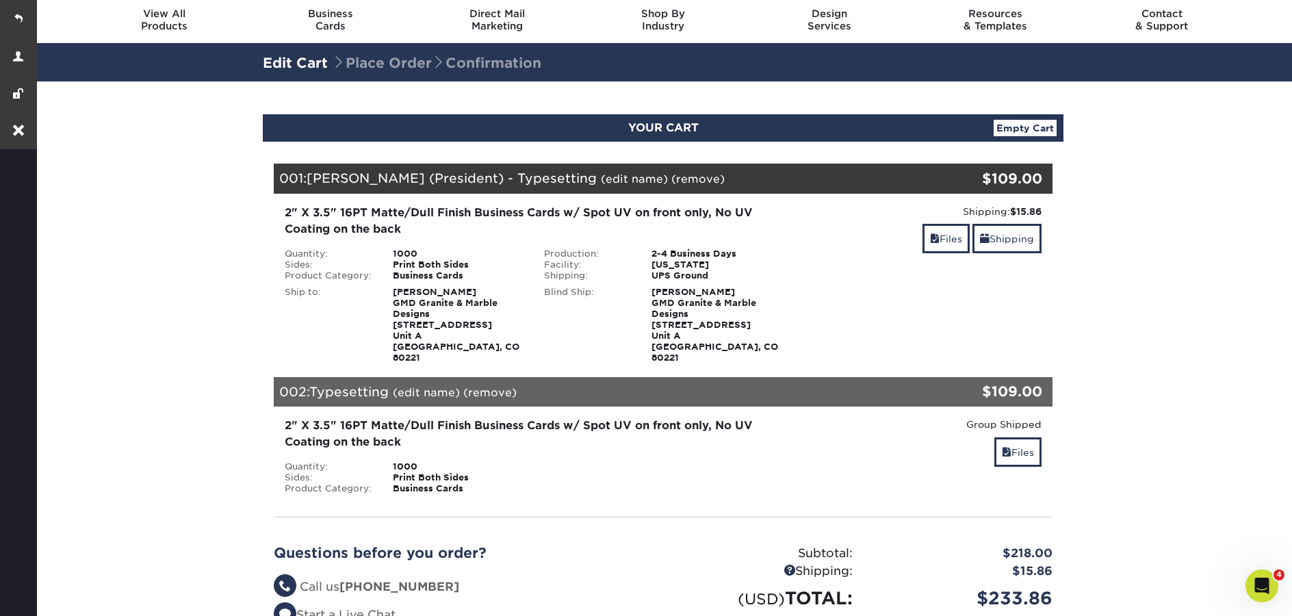
click at [433, 386] on link "(edit name)" at bounding box center [426, 392] width 67 height 13
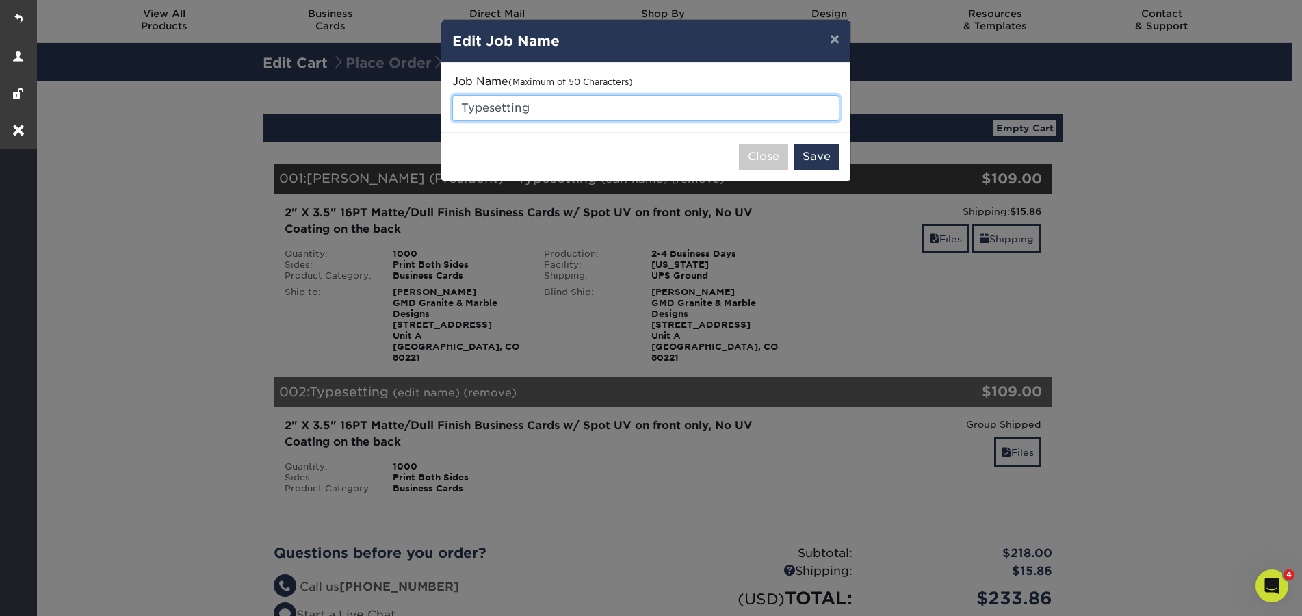
click at [462, 103] on input "Typesetting" at bounding box center [645, 108] width 387 height 26
paste input "Dennia Betancourt"
type input "[PERSON_NAME] - Typesetting"
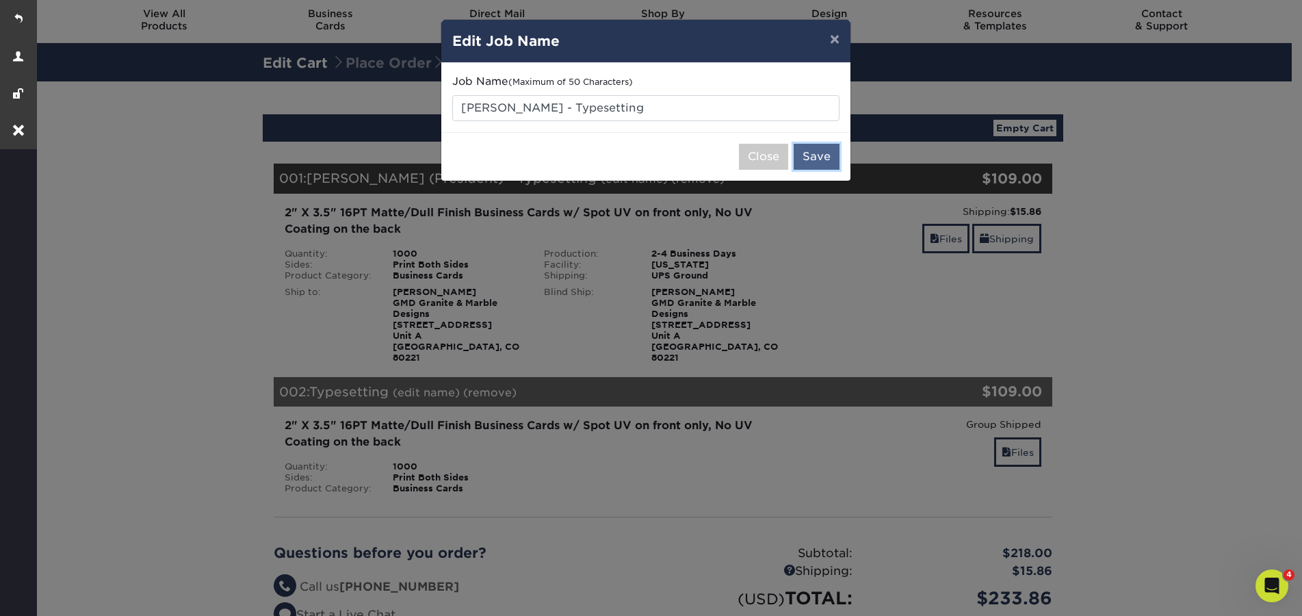
click at [825, 163] on button "Save" at bounding box center [817, 157] width 46 height 26
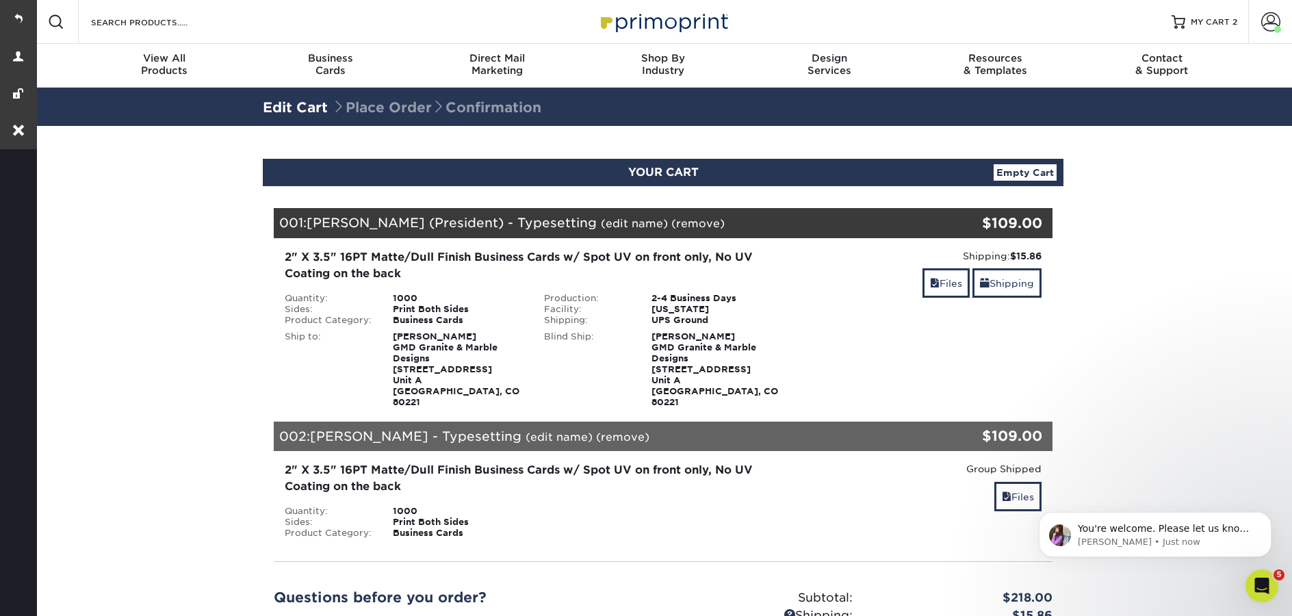
click at [664, 12] on img at bounding box center [663, 21] width 137 height 29
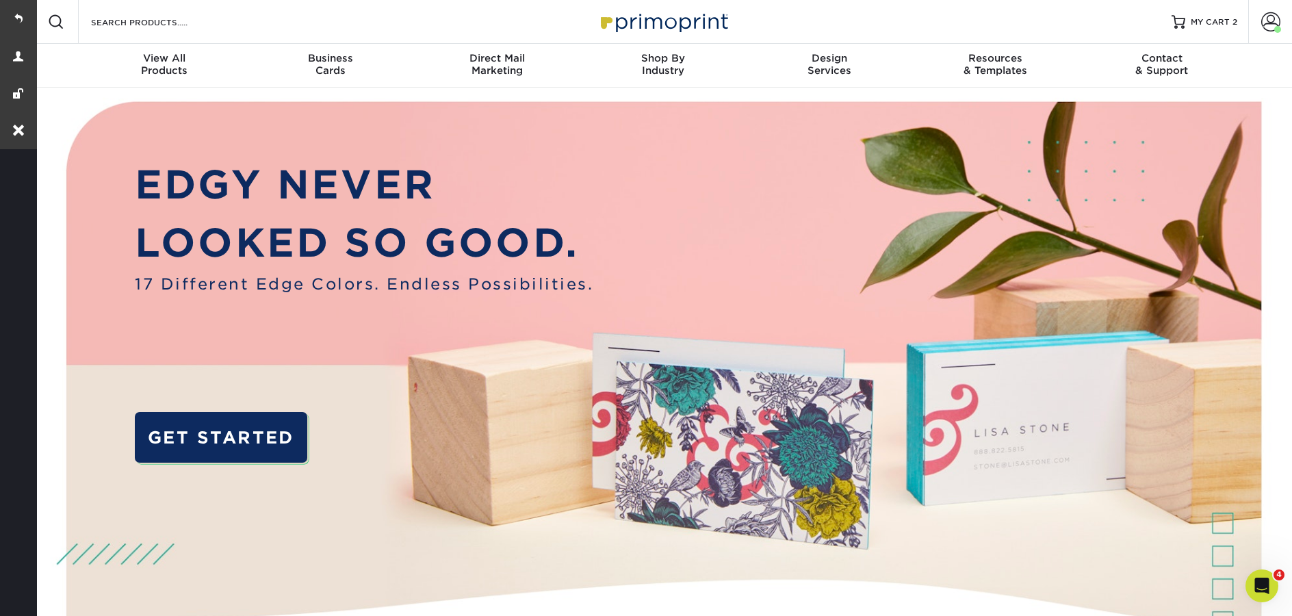
click at [690, 14] on img at bounding box center [663, 21] width 137 height 29
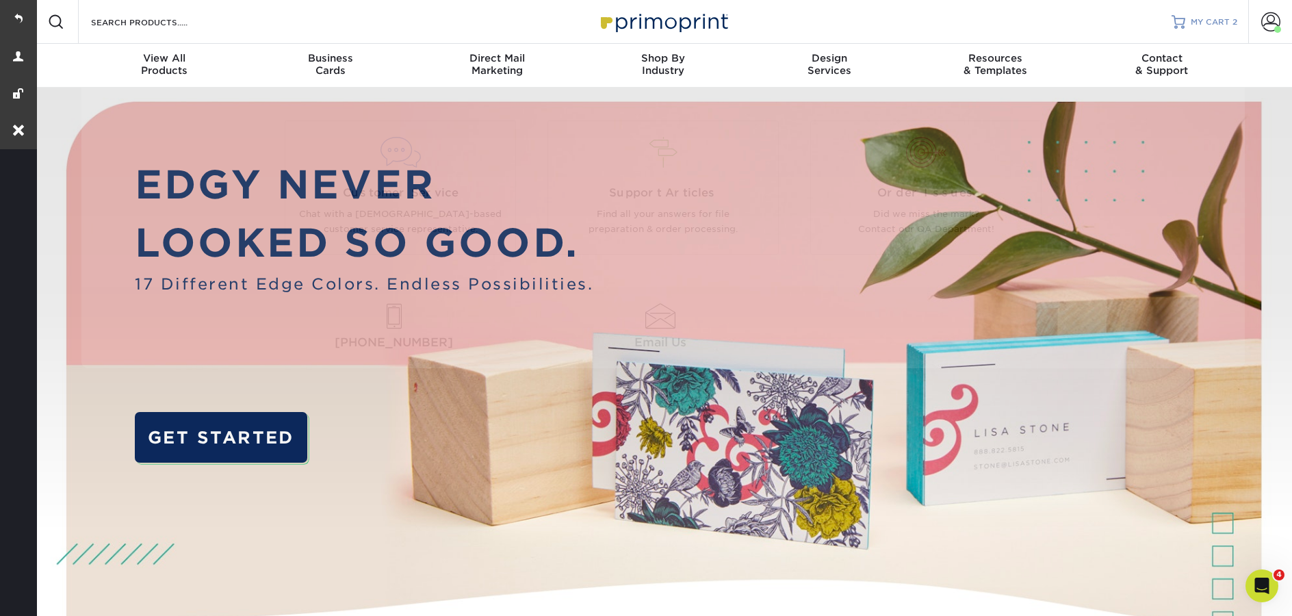
click at [1196, 36] on link "MY CART 2" at bounding box center [1204, 22] width 66 height 44
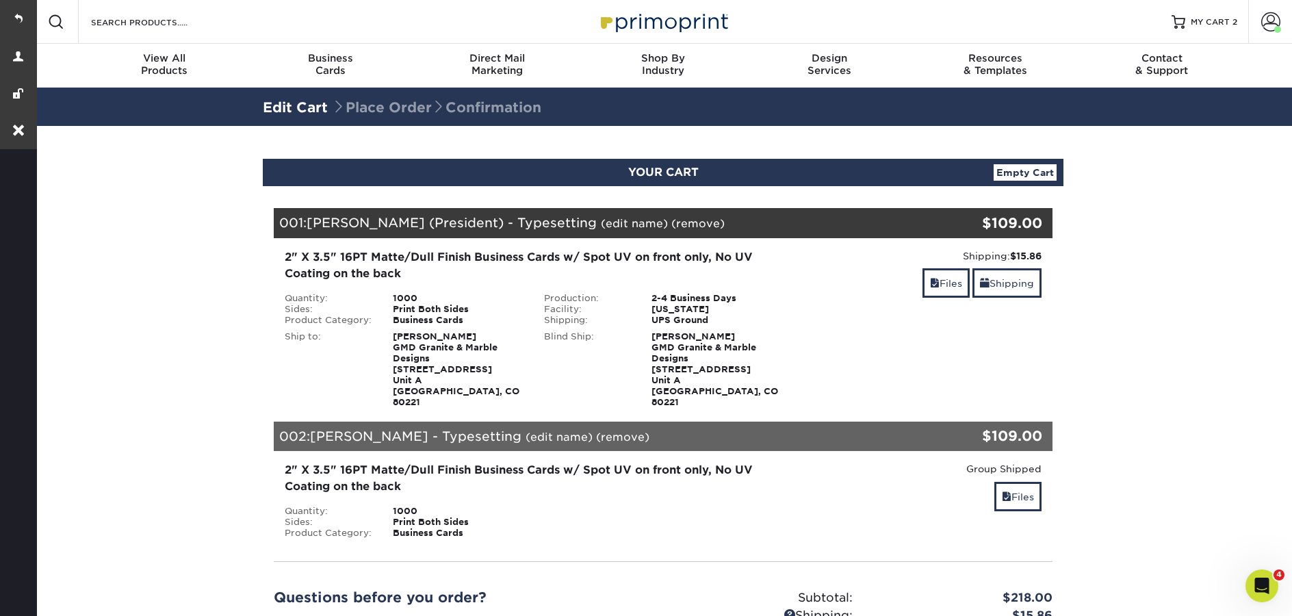
click at [919, 23] on div "Resources Menu Search Products Account [PERSON_NAME] Account Dashboard Active O…" at bounding box center [662, 22] width 1257 height 44
click at [1214, 28] on link "MY CART 2" at bounding box center [1204, 22] width 66 height 44
